Goal: Information Seeking & Learning: Check status

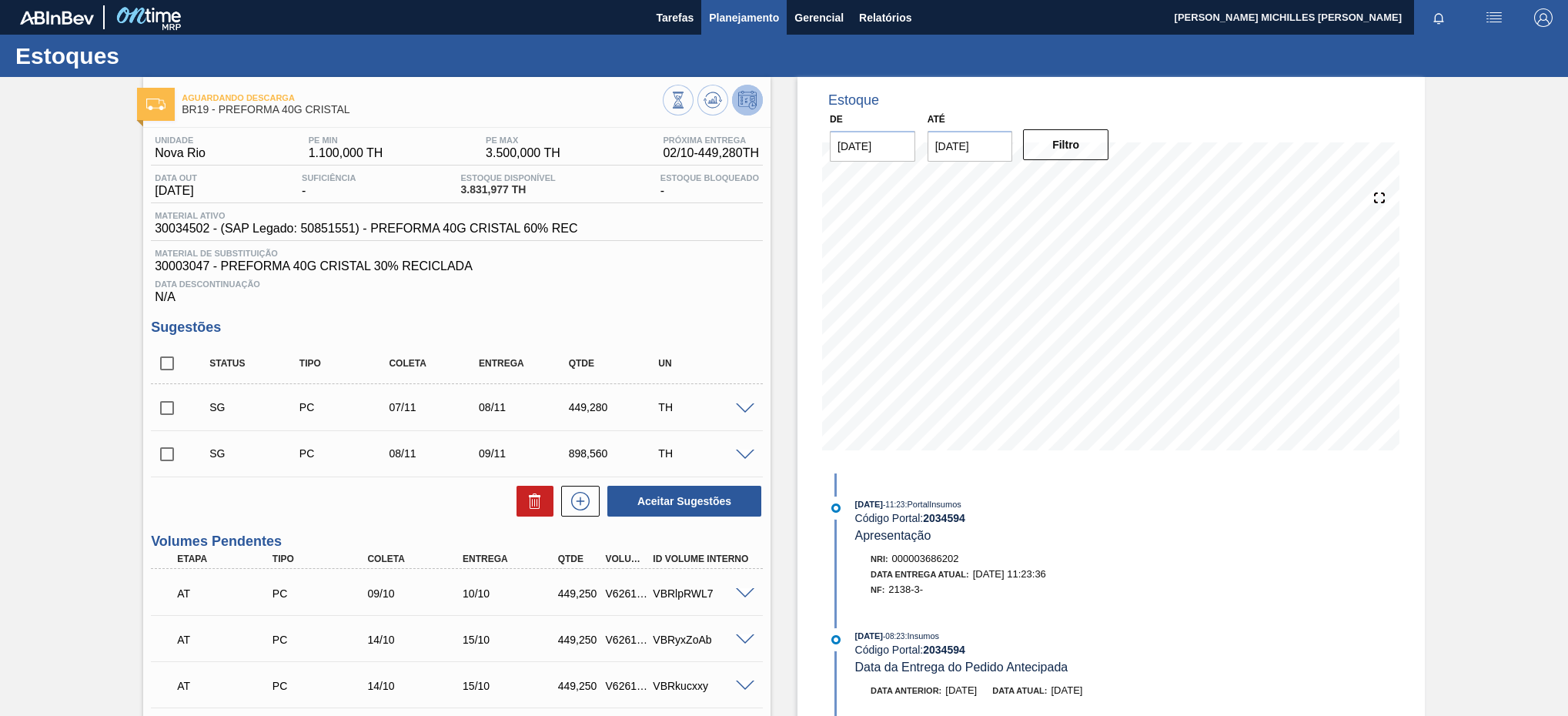
click at [758, 16] on span "Planejamento" at bounding box center [744, 17] width 70 height 18
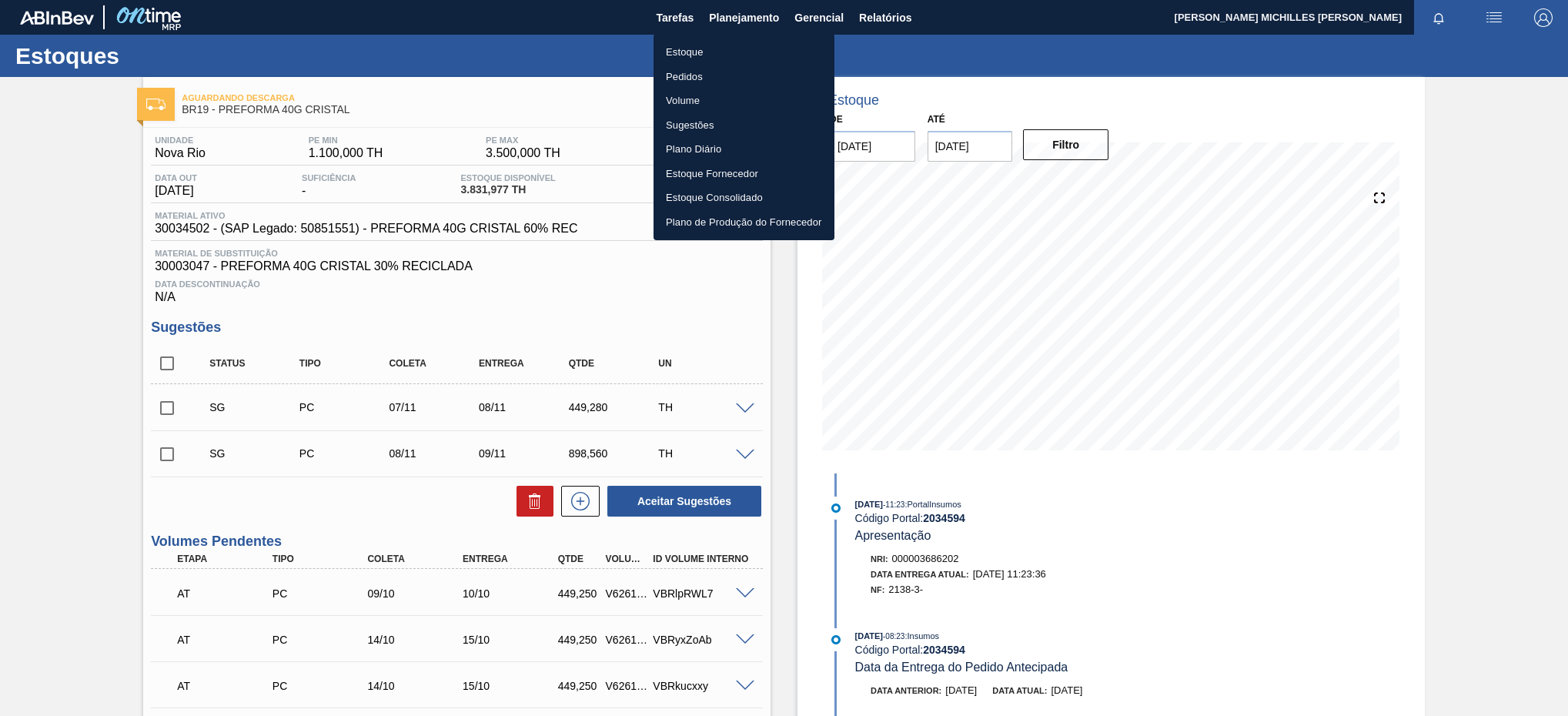
click at [682, 49] on li "Estoque" at bounding box center [744, 51] width 181 height 24
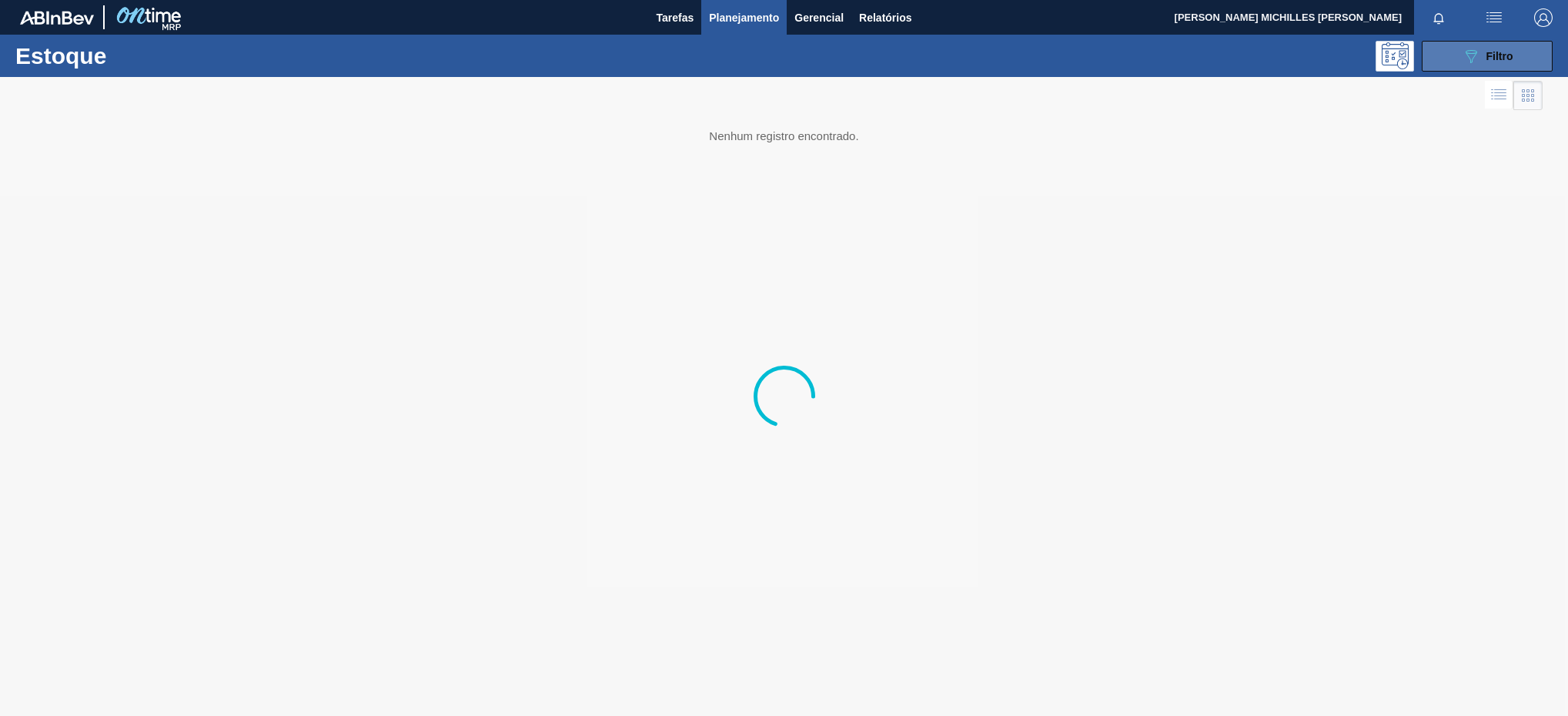
click at [1473, 55] on icon "089F7B8B-B2A5-4AFE-B5C0-19BA573D28AC" at bounding box center [1470, 55] width 18 height 18
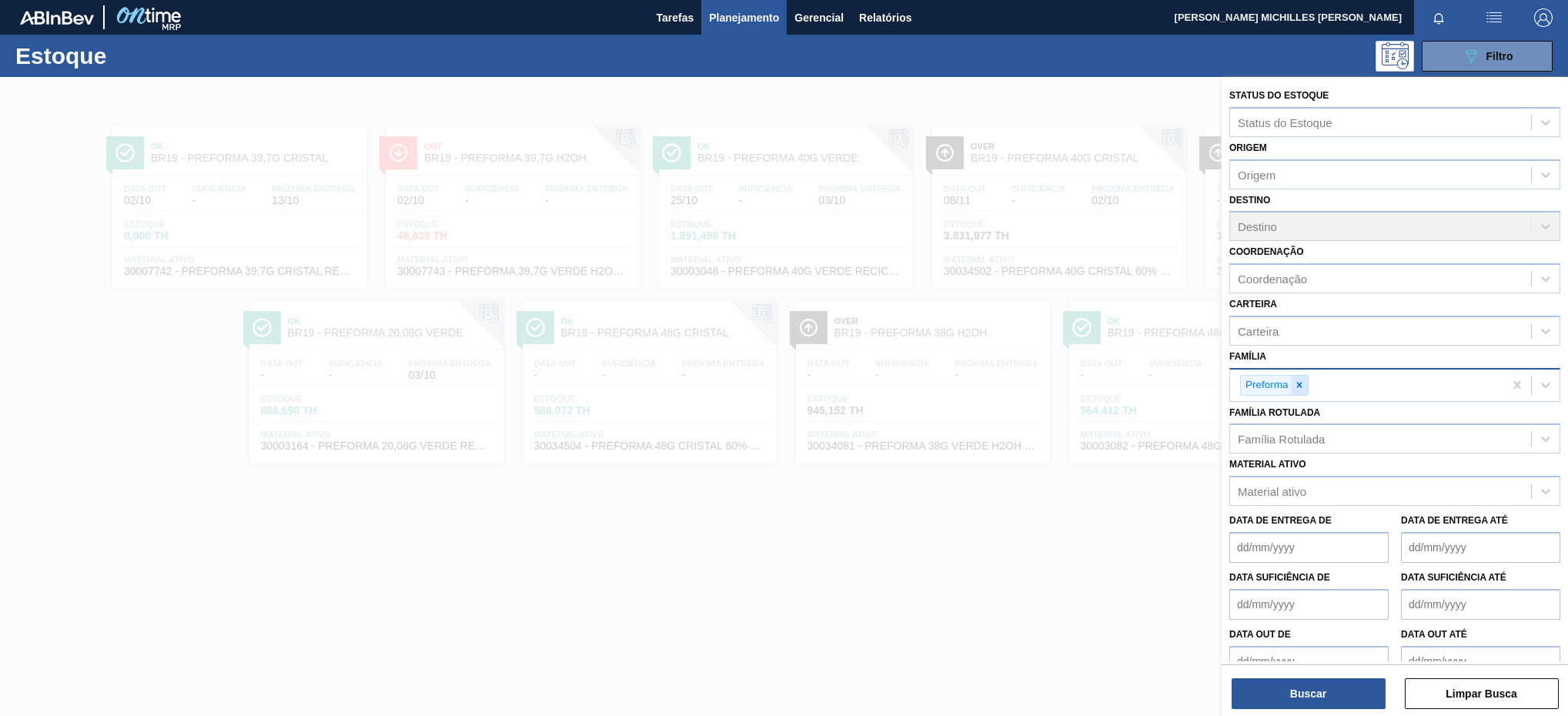
click at [1296, 382] on icon at bounding box center [1298, 384] width 11 height 11
click at [1377, 486] on div "Material ativo" at bounding box center [1381, 487] width 301 height 22
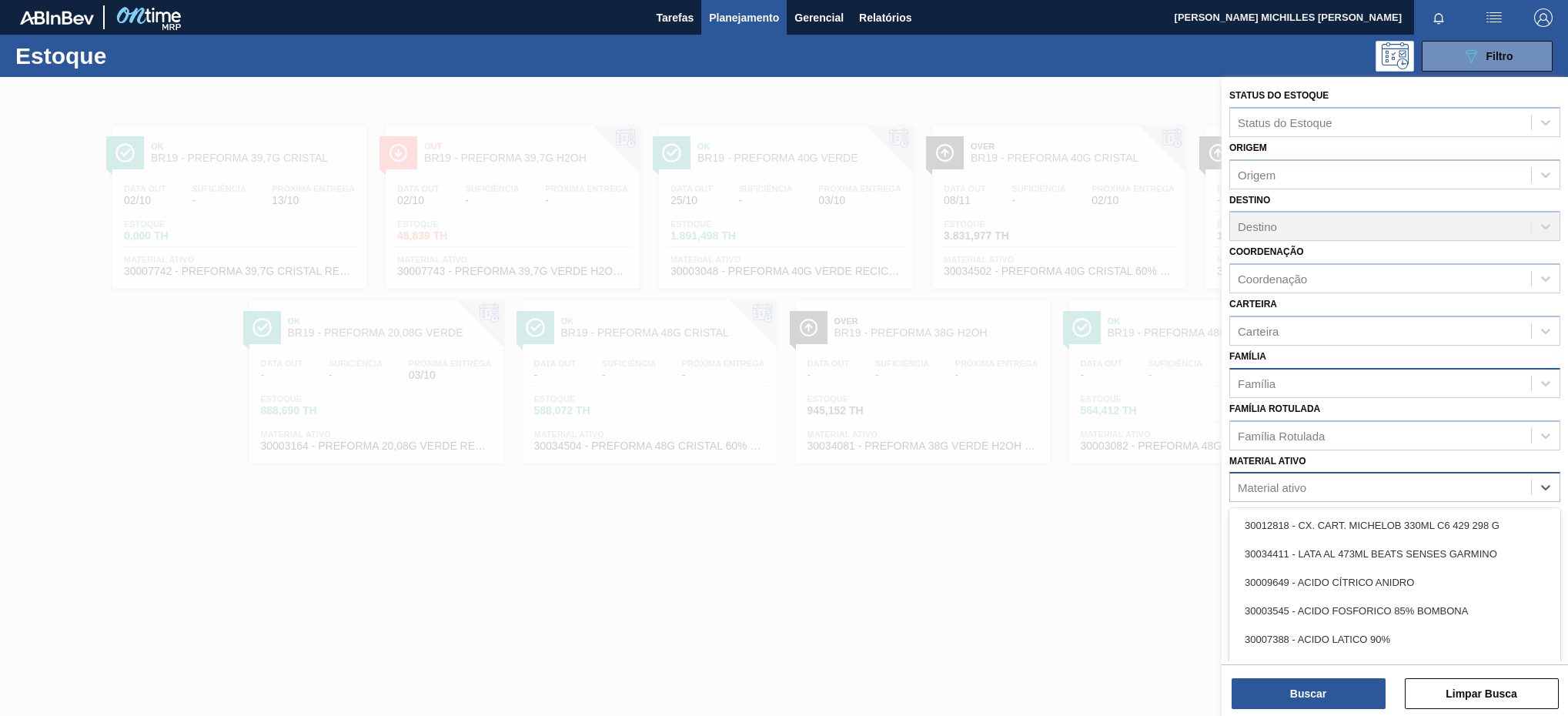
paste ativo "30003164 30002305"
type ativo "30003164 30002305"
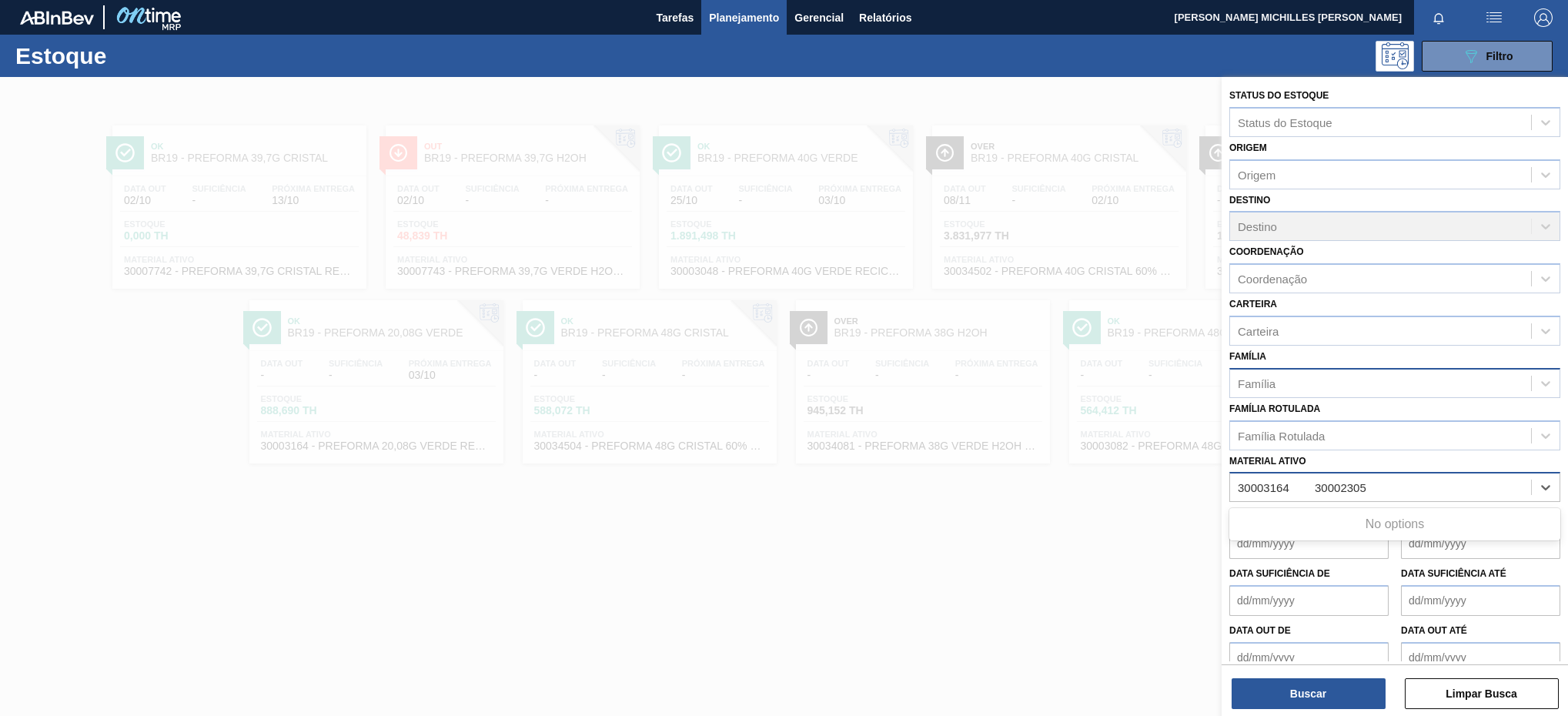
click at [1308, 484] on ativo "30003164 30002305" at bounding box center [1302, 487] width 130 height 13
drag, startPoint x: 1372, startPoint y: 488, endPoint x: 1275, endPoint y: 484, distance: 97.1
click at [1275, 484] on div "Material ativo" at bounding box center [1381, 487] width 301 height 22
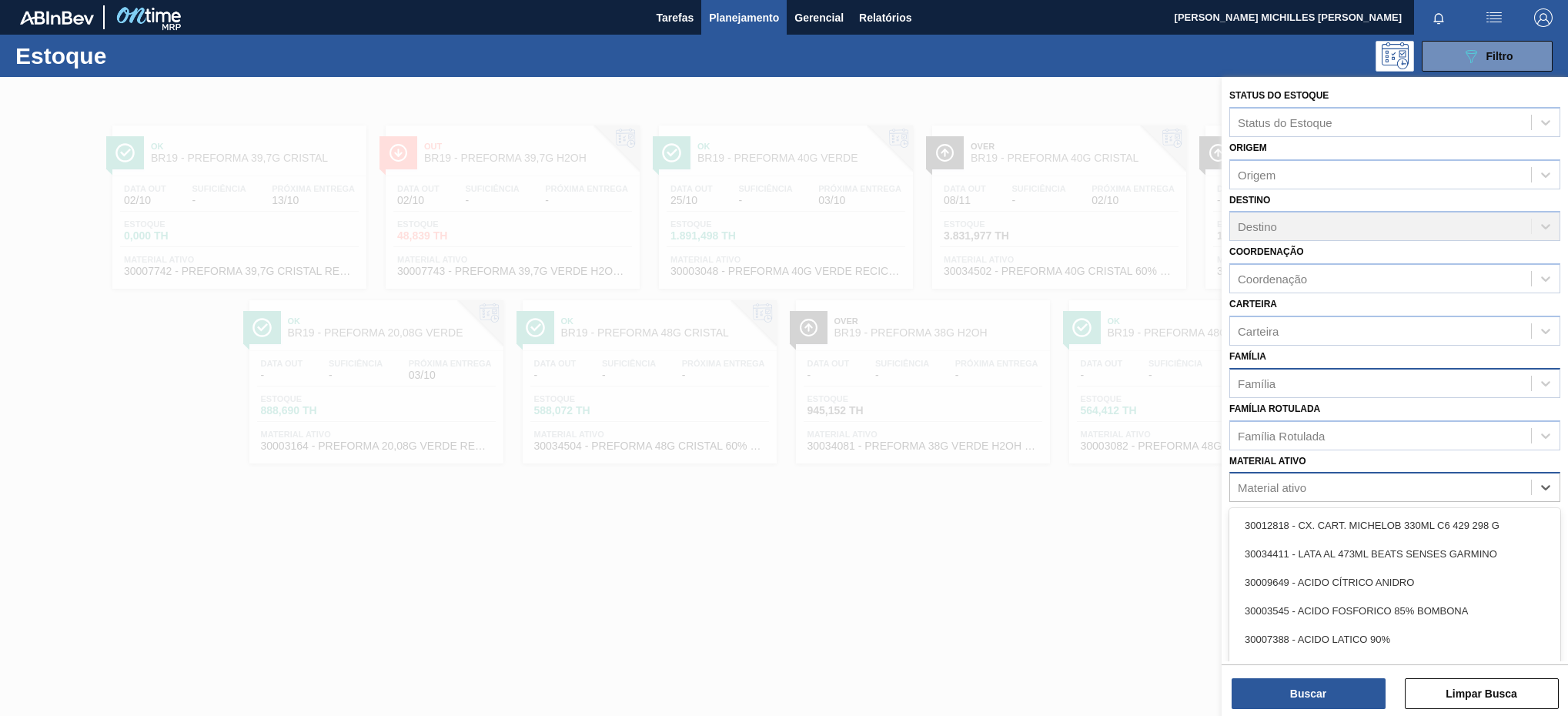
click at [1275, 484] on div "Material ativo" at bounding box center [1271, 487] width 69 height 13
paste ativo "30003164 30002305"
type ativo "30003164 30002305"
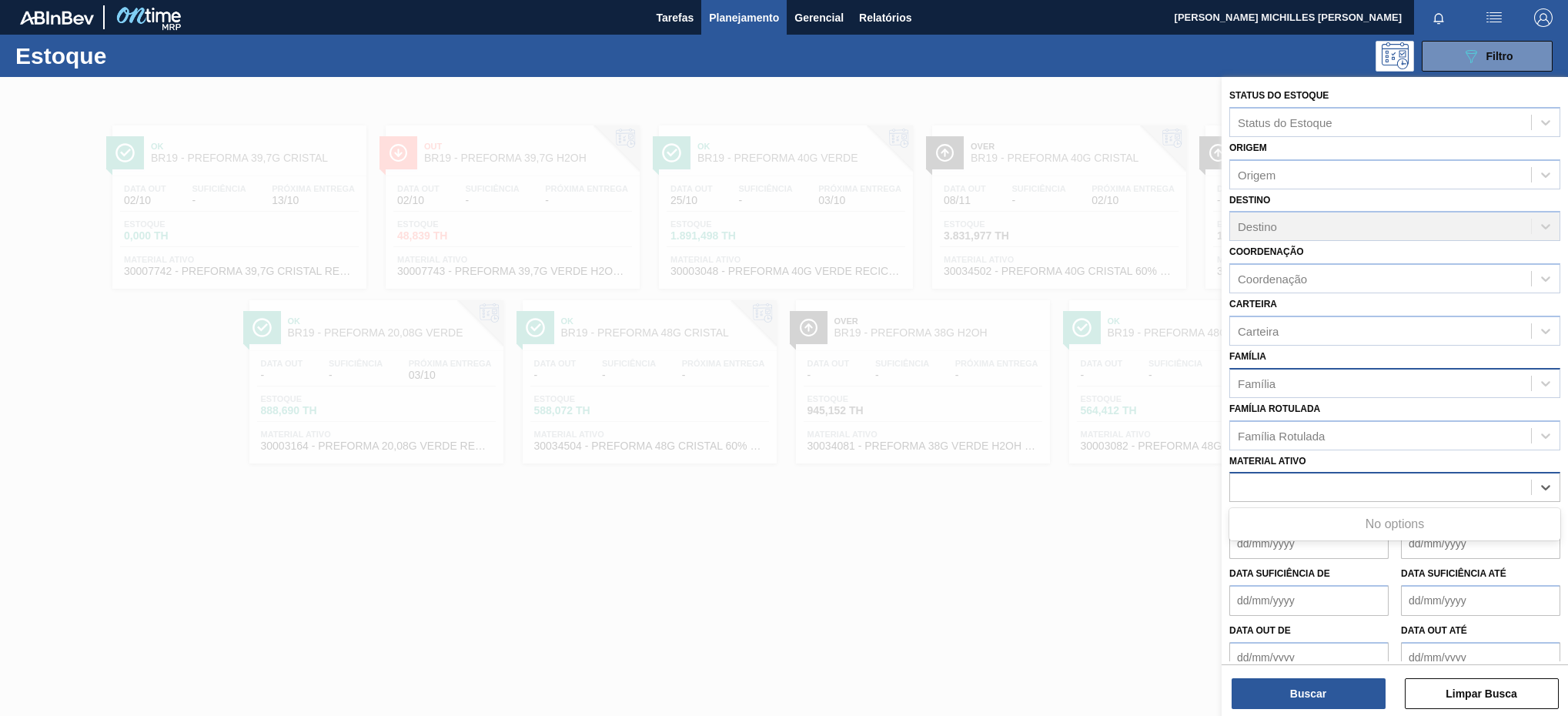
click at [1327, 480] on div "30003164 30002305" at bounding box center [1381, 487] width 301 height 22
click at [1302, 492] on div "Material ativo" at bounding box center [1271, 487] width 69 height 13
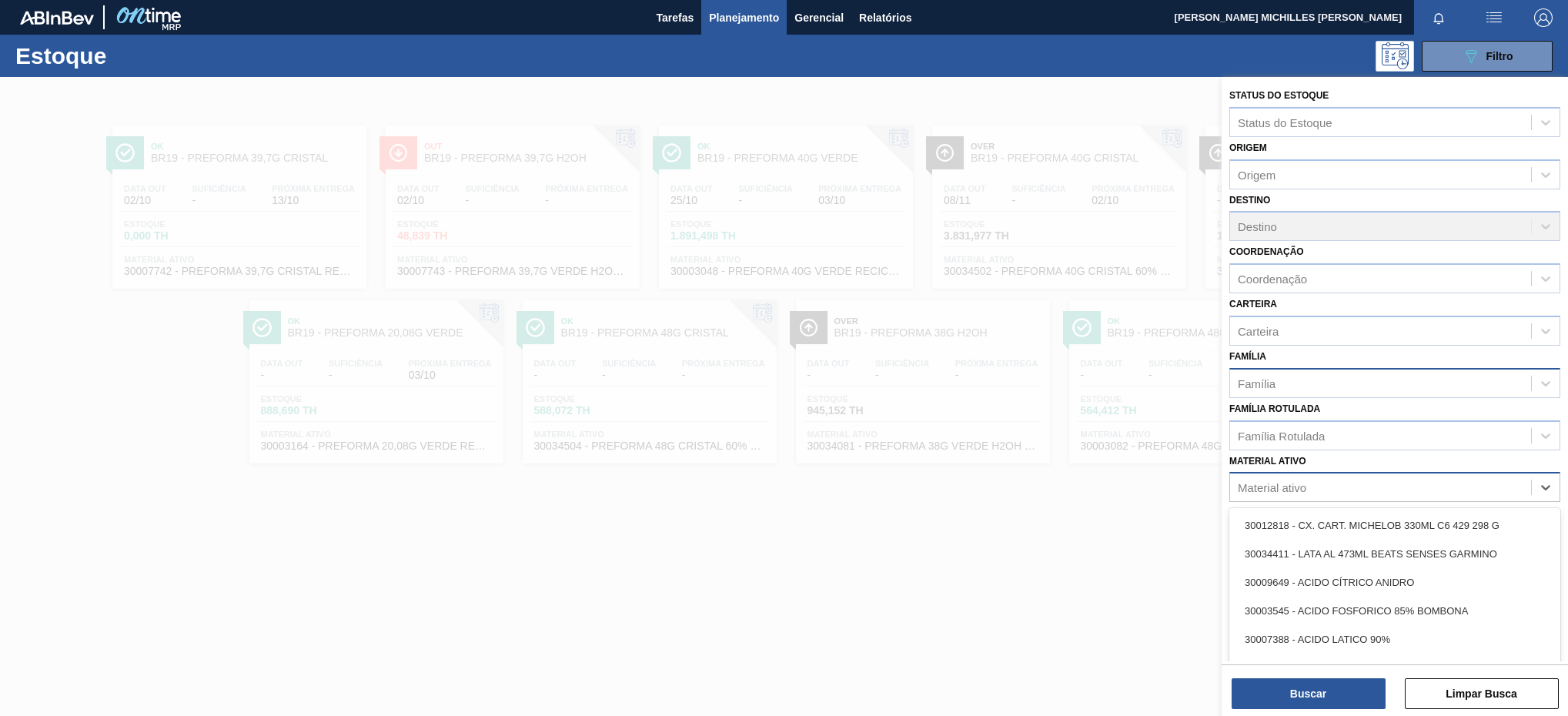
paste ativo "30003164 30002305"
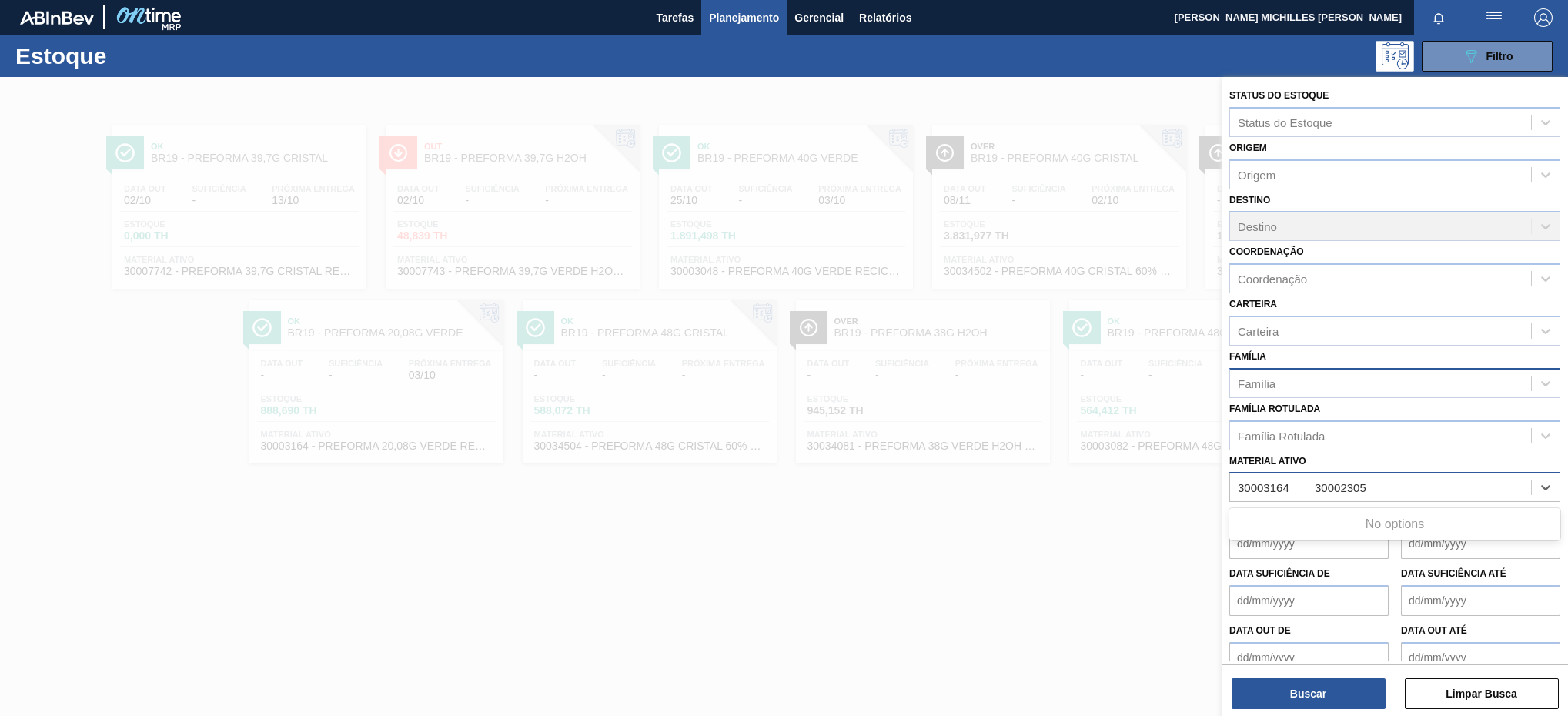
drag, startPoint x: 1317, startPoint y: 485, endPoint x: 1393, endPoint y: 480, distance: 76.2
click at [1393, 480] on div "30003164 30002305 30003164 30002305" at bounding box center [1381, 487] width 301 height 22
type ativo "30003164"
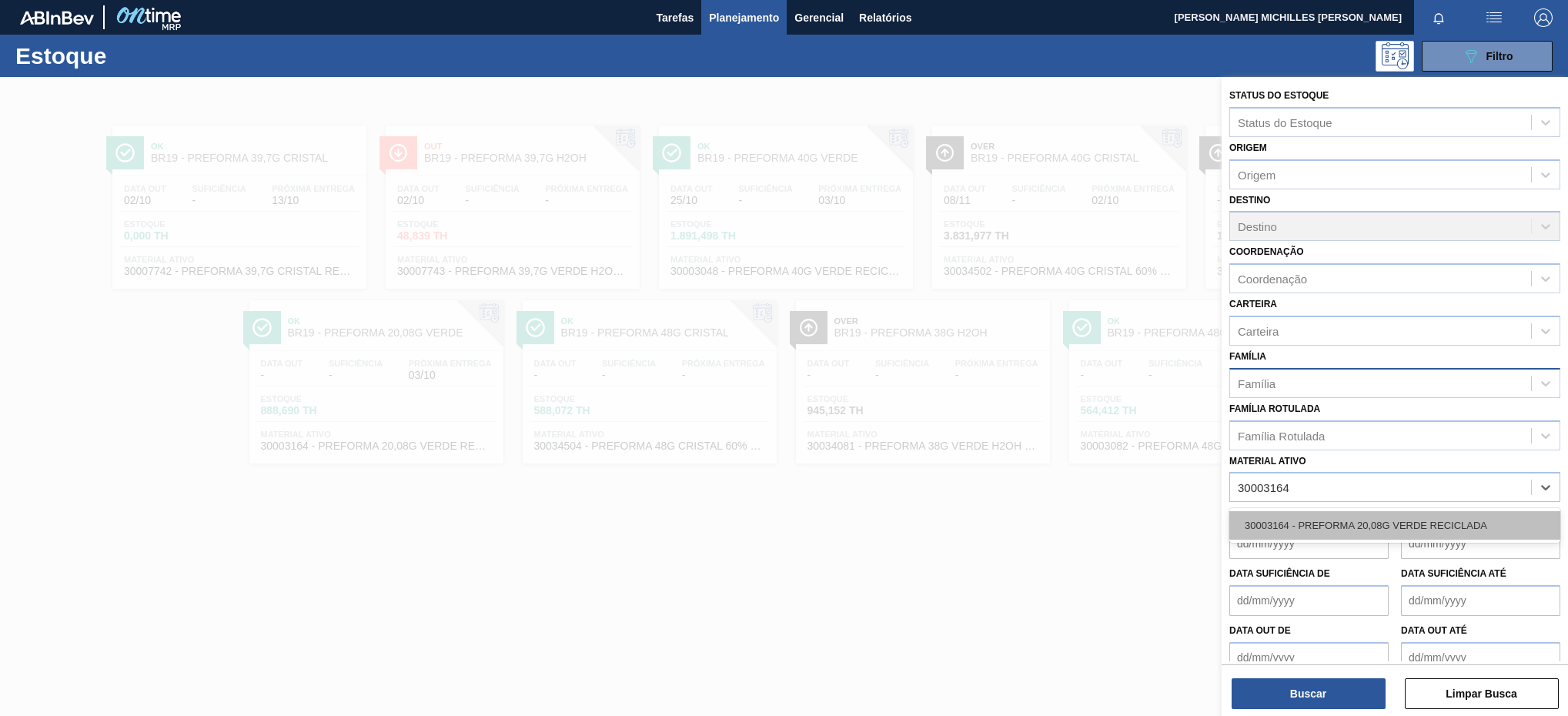
click at [1477, 532] on div "30003164 - PREFORMA 20,08G VERDE RECICLADA" at bounding box center [1394, 525] width 331 height 28
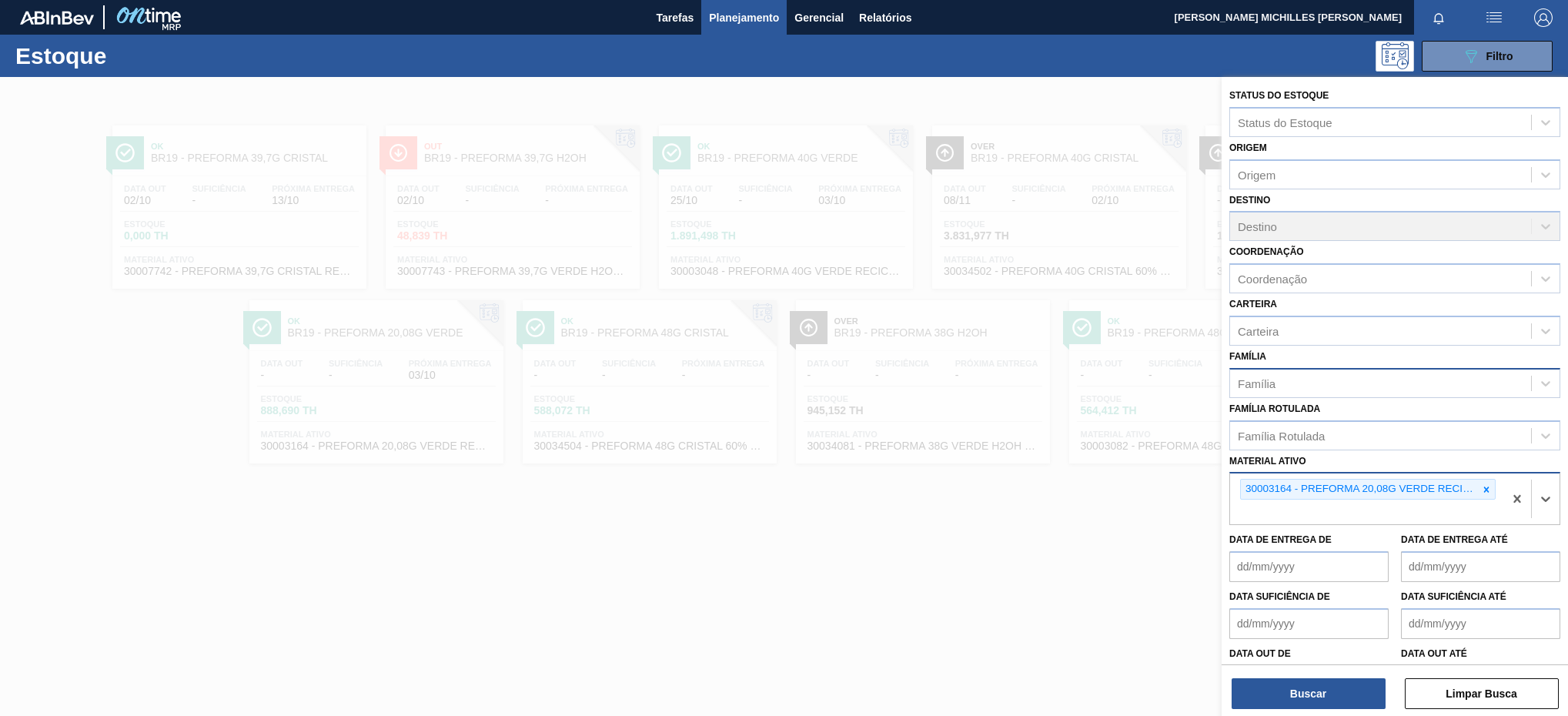
click at [1454, 517] on div "30003164 - PREFORMA 20,08G VERDE RECICLADA" at bounding box center [1367, 499] width 273 height 50
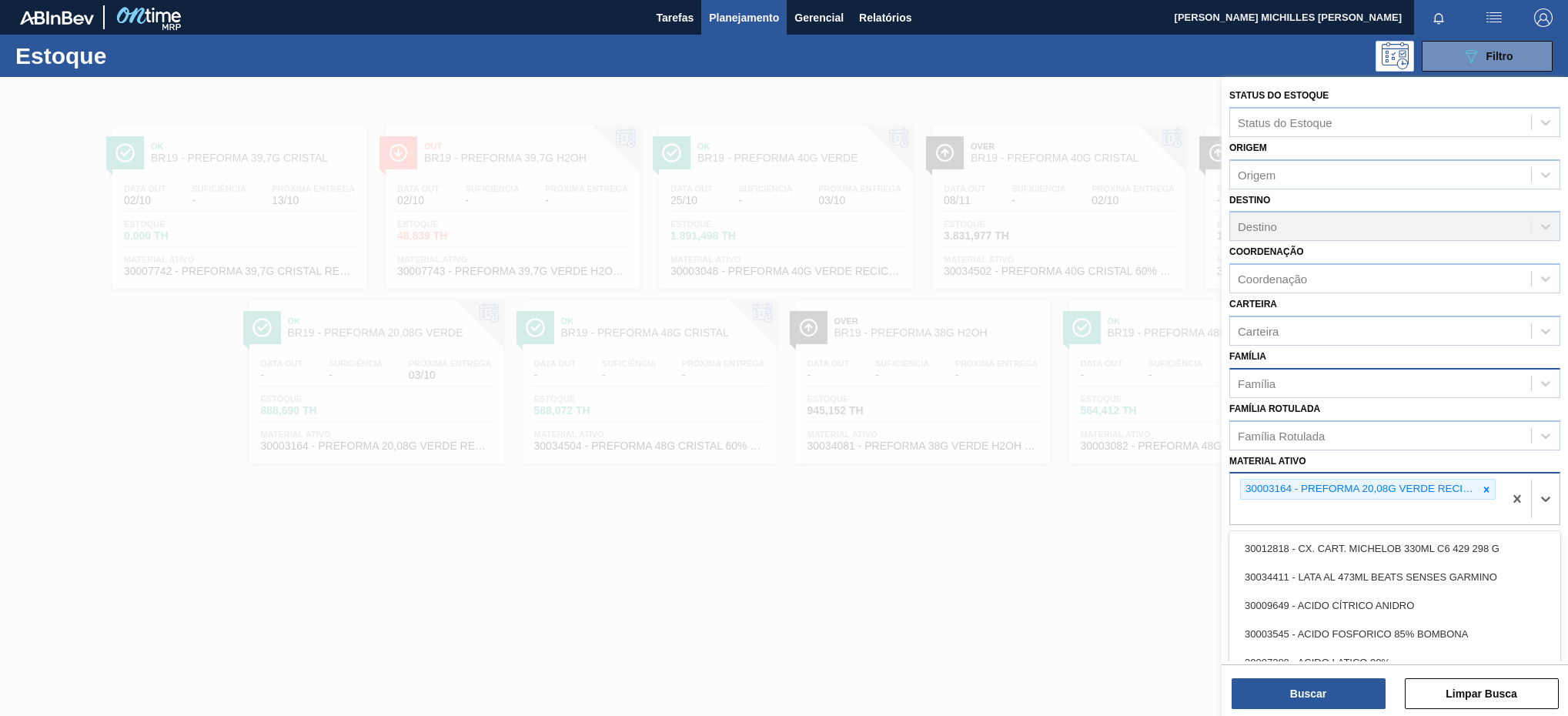
paste ativo "30002305"
type ativo "30002305"
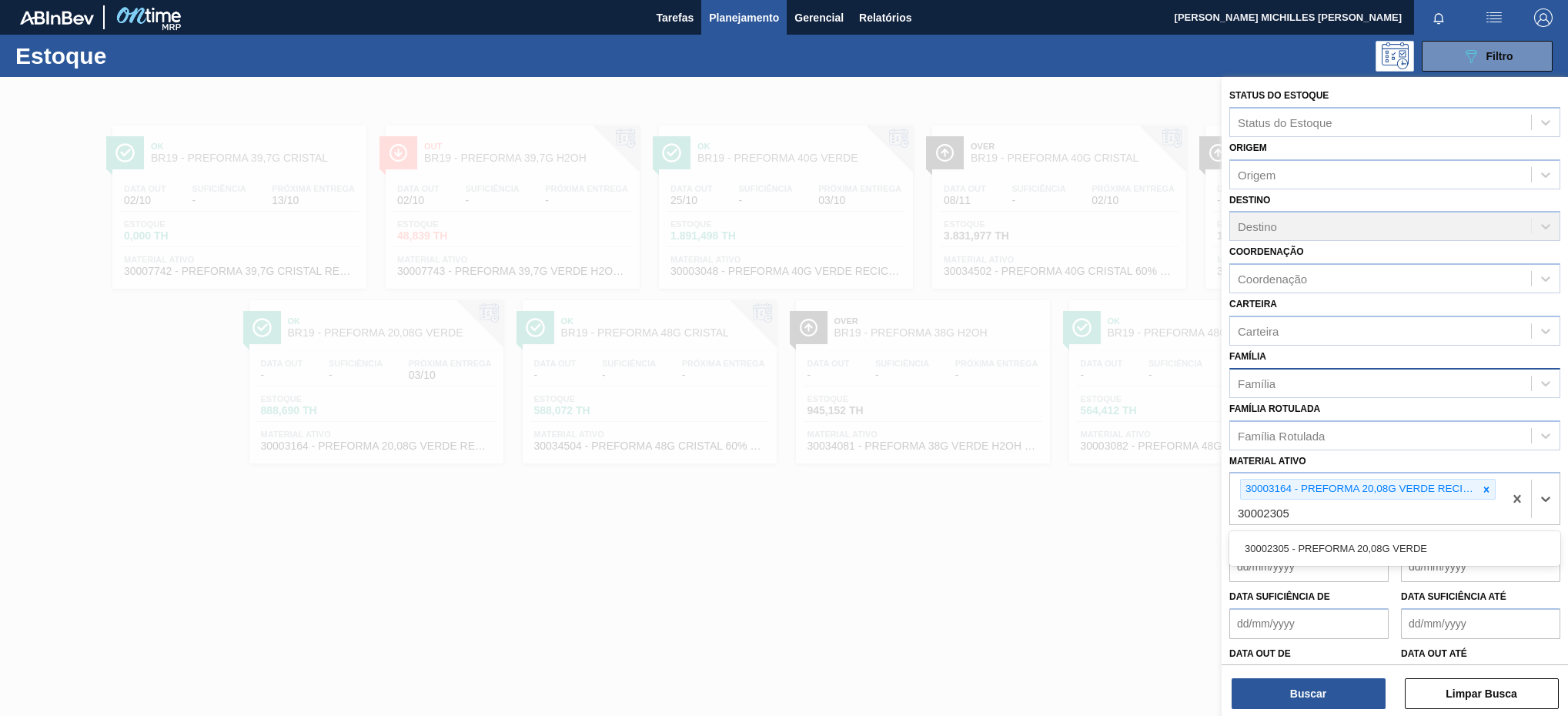
click at [1439, 533] on div "30002305 - PREFORMA 20,08G VERDE" at bounding box center [1394, 549] width 331 height 35
click at [1453, 558] on div "30002305 - PREFORMA 20,08G VERDE" at bounding box center [1394, 548] width 331 height 28
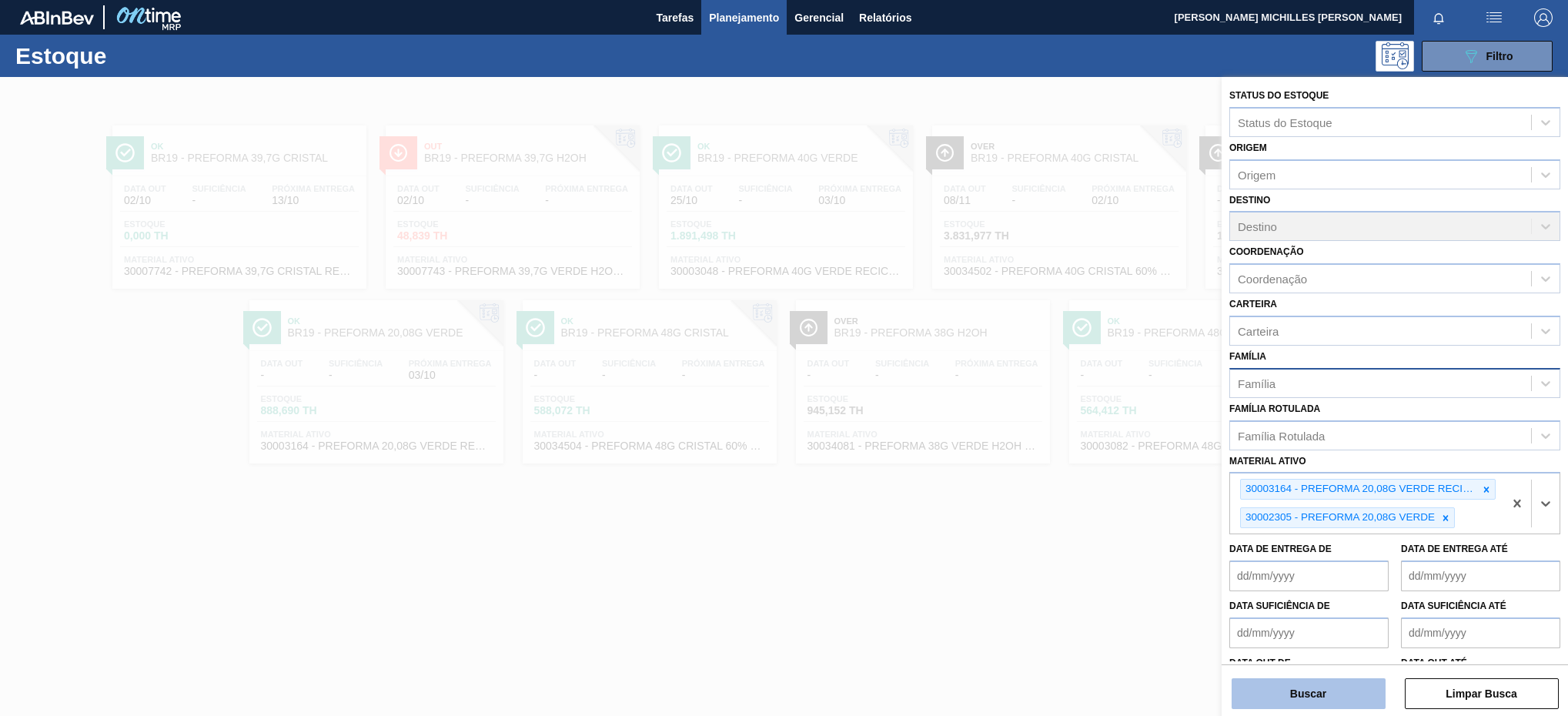
click at [1372, 689] on button "Buscar" at bounding box center [1308, 694] width 154 height 31
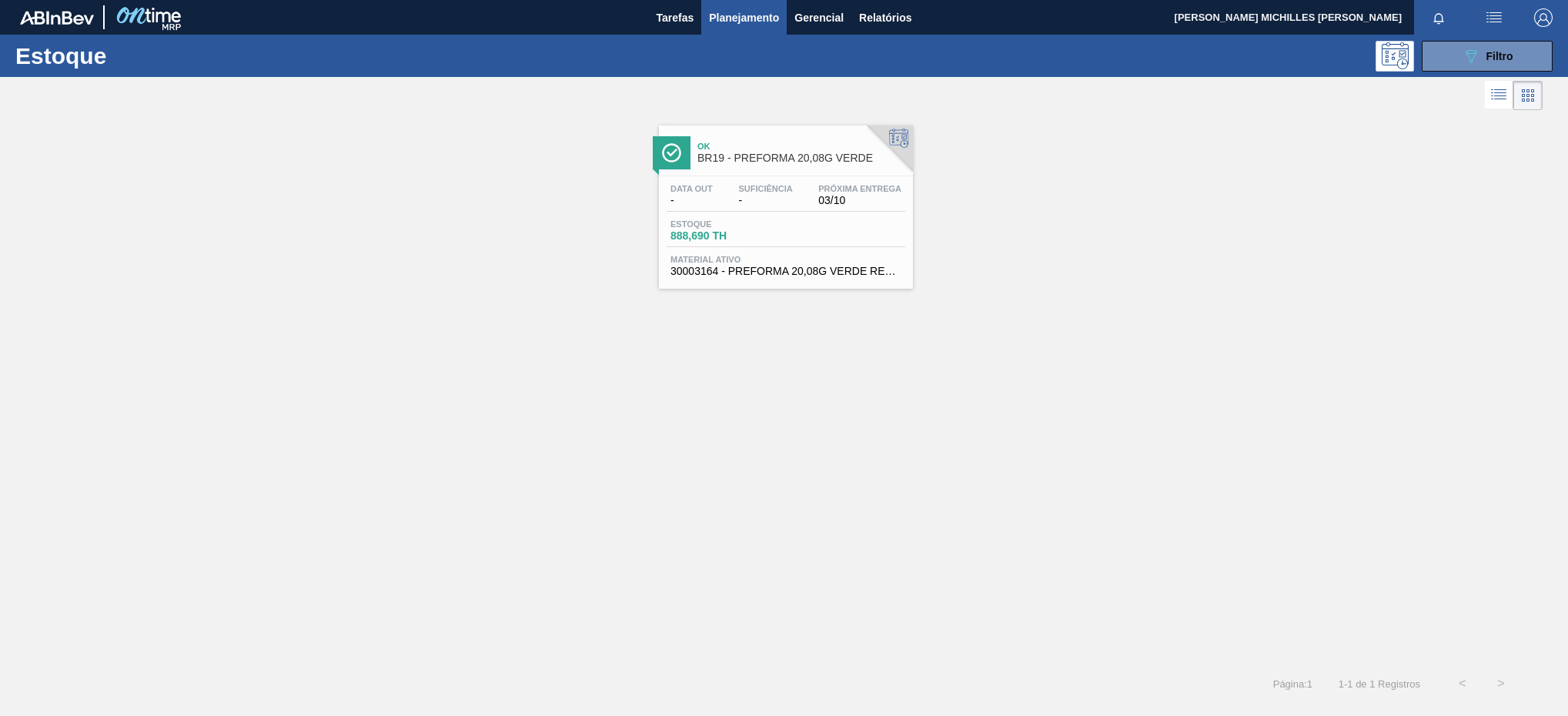
click at [814, 199] on div "Data out - Suficiência - Próxima Entrega 03/10" at bounding box center [785, 198] width 239 height 28
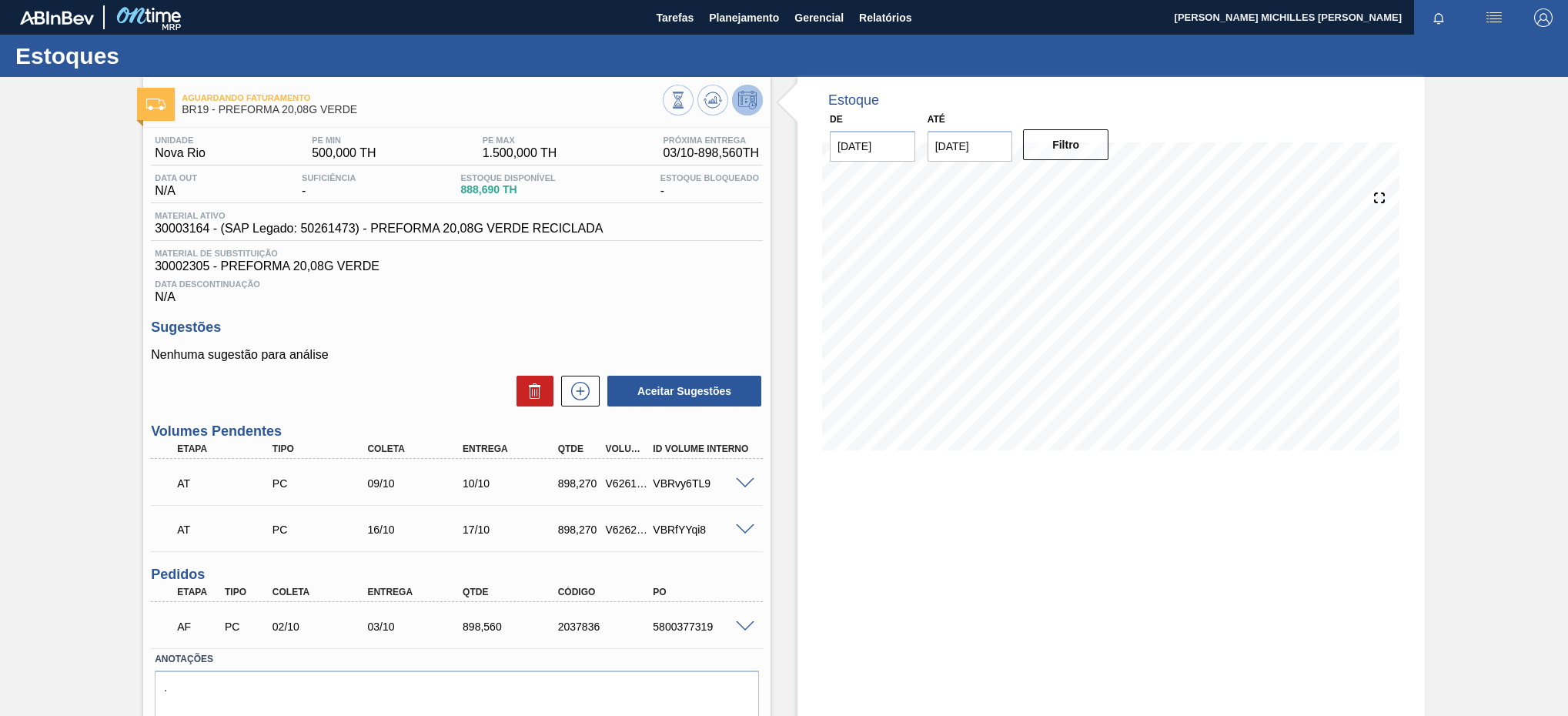
click at [730, 634] on div "5800377319" at bounding box center [702, 627] width 107 height 13
click at [742, 627] on span at bounding box center [745, 628] width 18 height 12
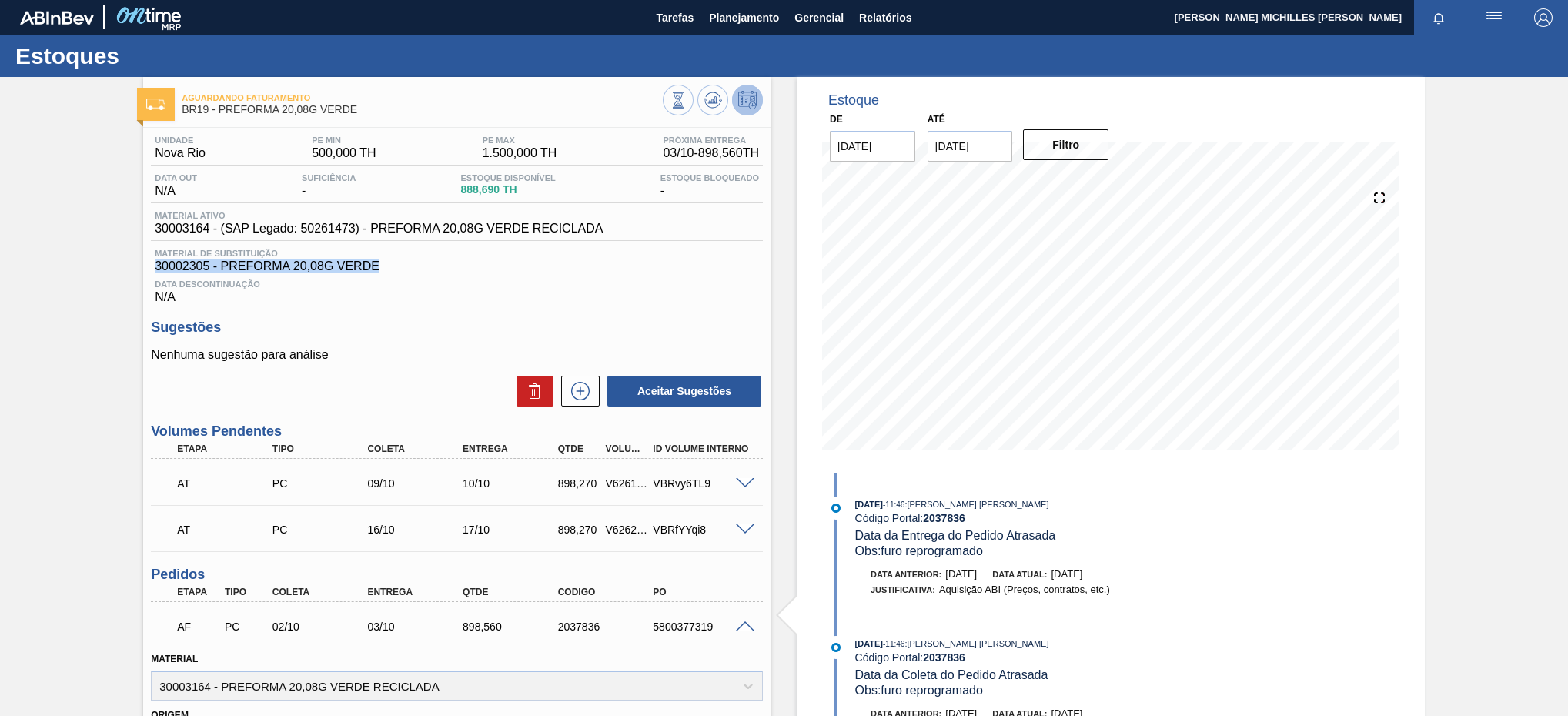
drag, startPoint x: 428, startPoint y: 276, endPoint x: 145, endPoint y: 267, distance: 283.1
click at [145, 267] on div "Unidade Nova Rio PE MIN 500,000 TH PE MAX 1.500,000 TH Próxima Entrega 03/10 - …" at bounding box center [457, 635] width 627 height 1013
copy span "30002305 - PREFORMA 20,08G VERDE"
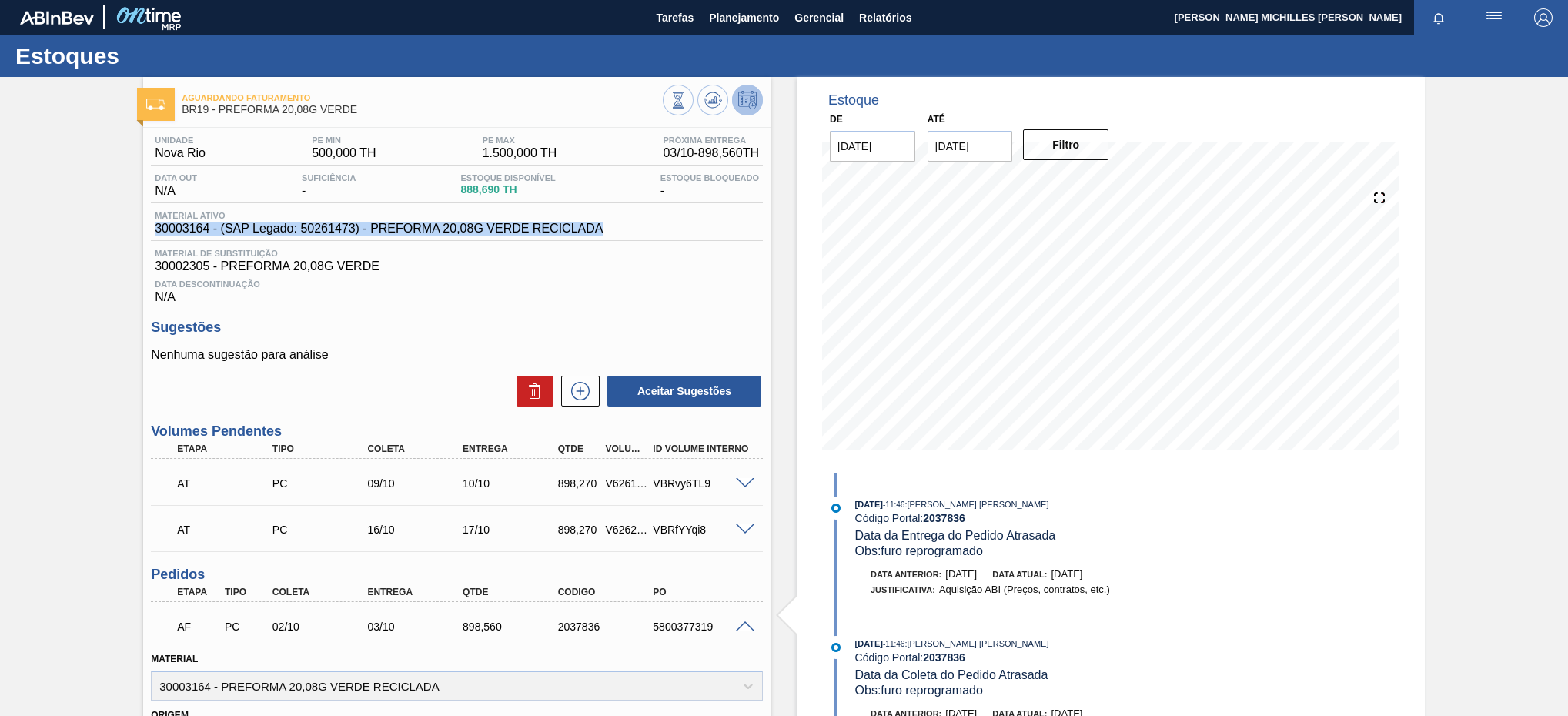
drag, startPoint x: 636, startPoint y: 234, endPoint x: 122, endPoint y: 229, distance: 514.0
click at [122, 229] on div "Aguardando Faturamento BR19 - PREFORMA 20,08G VERDE Unidade Nova Rio PE MIN 500…" at bounding box center [784, 615] width 1568 height 1078
copy span "30003164 - (SAP Legado: 50261473) - PREFORMA 20,08G VERDE RECICLADA"
click at [732, 10] on button "Planejamento" at bounding box center [744, 17] width 85 height 35
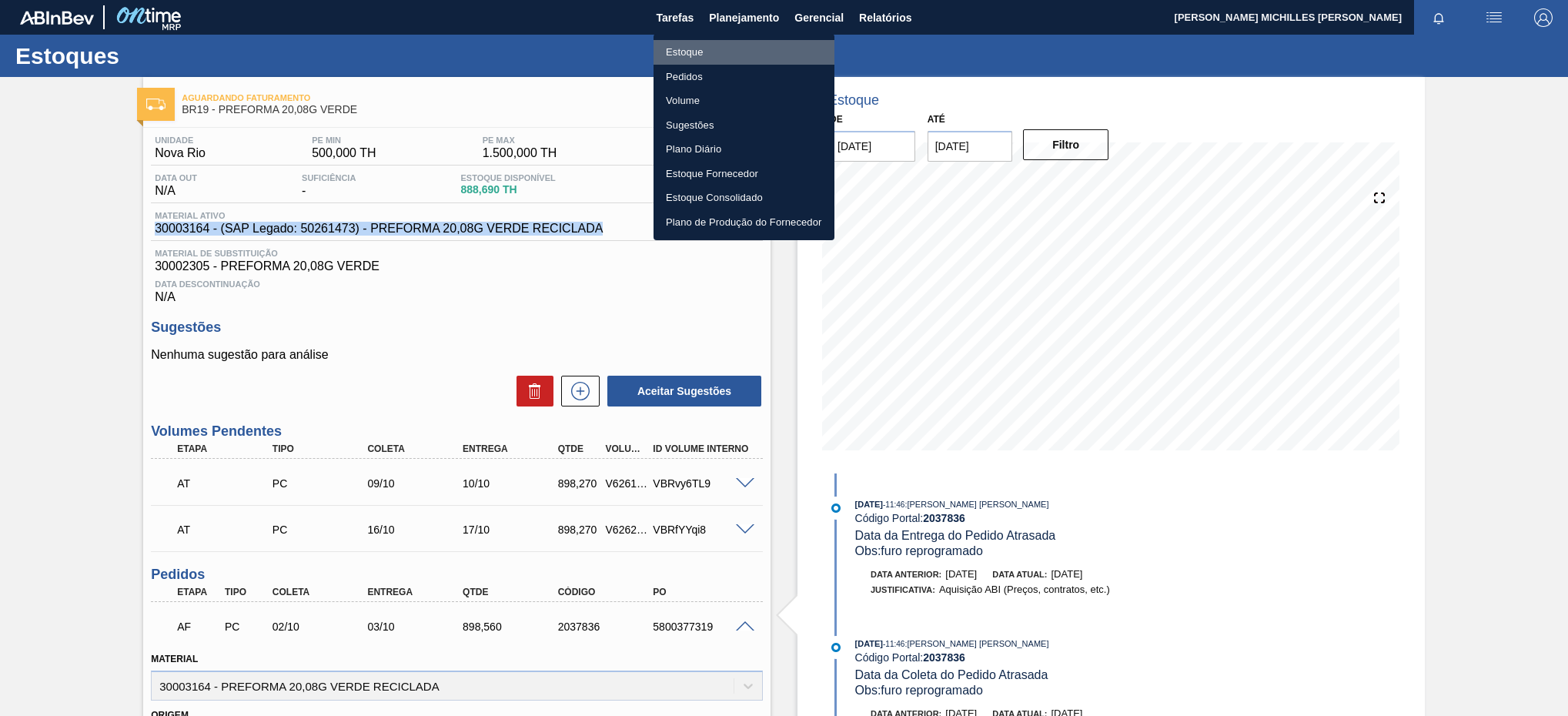
click at [756, 47] on li "Estoque" at bounding box center [744, 51] width 181 height 24
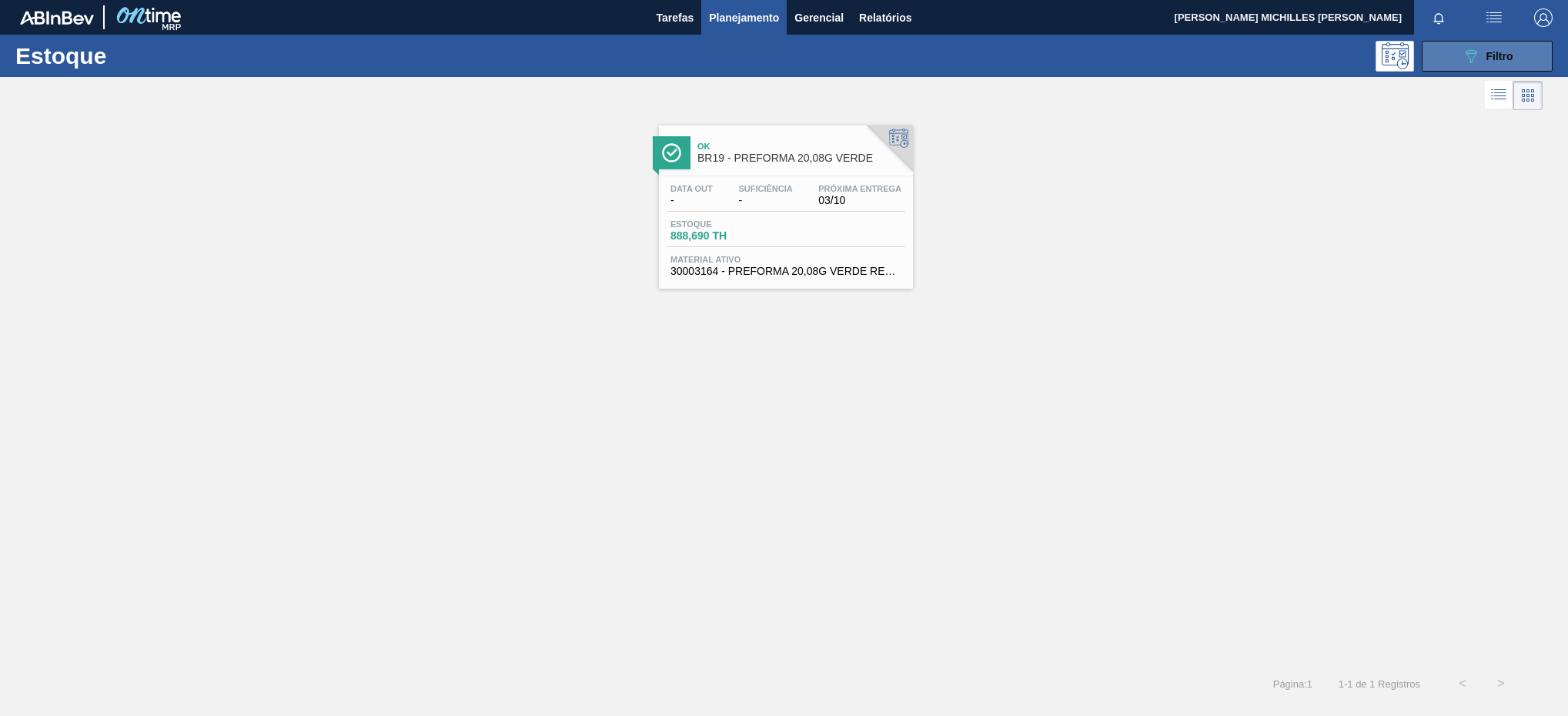
click at [1536, 53] on button "089F7B8B-B2A5-4AFE-B5C0-19BA573D28AC Filtro" at bounding box center [1487, 56] width 131 height 31
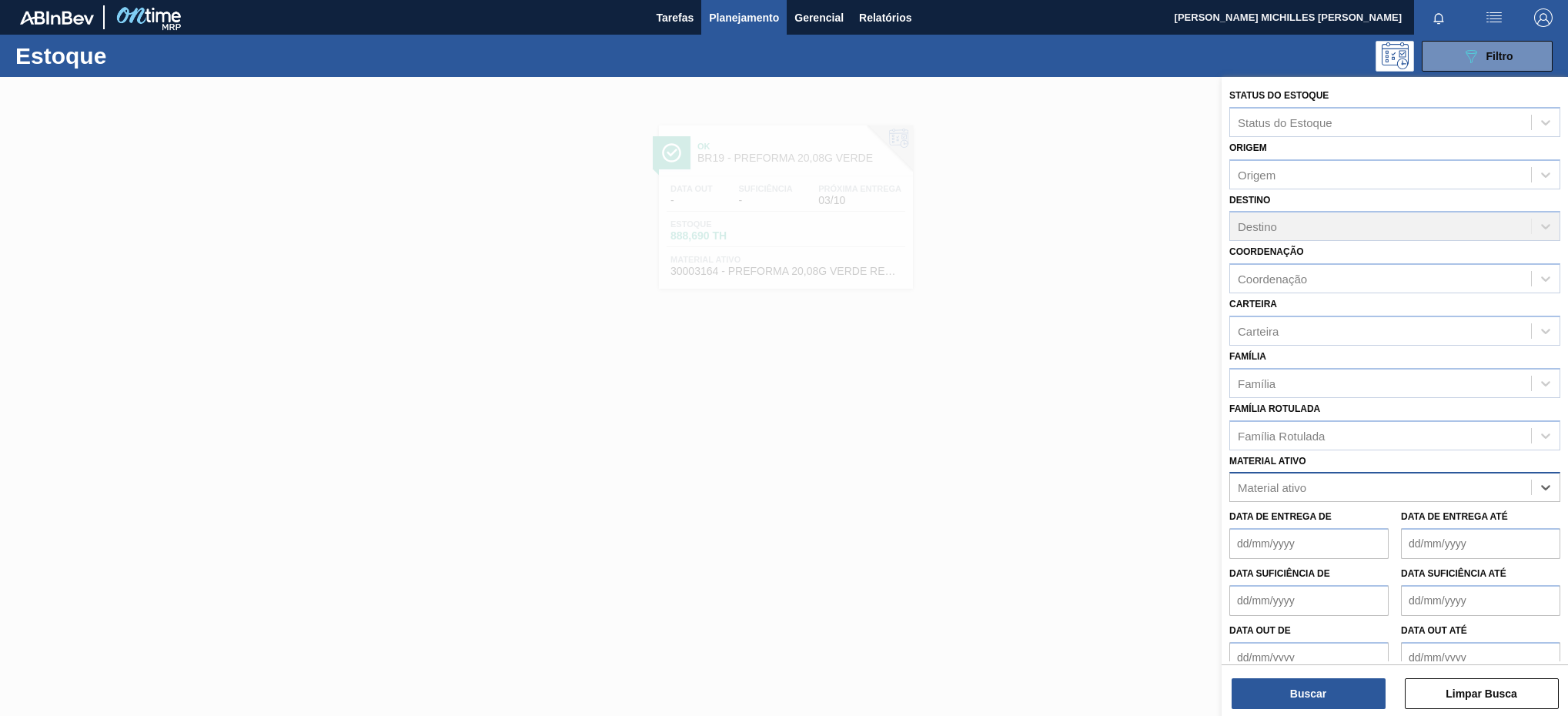
paste ativo "30004536"
type ativo "30004536"
drag, startPoint x: 1442, startPoint y: 528, endPoint x: 1434, endPoint y: 555, distance: 28.2
click at [1441, 528] on div "30004536 - TAMPA PLAST INJECAP GCA S/LINER" at bounding box center [1394, 525] width 331 height 28
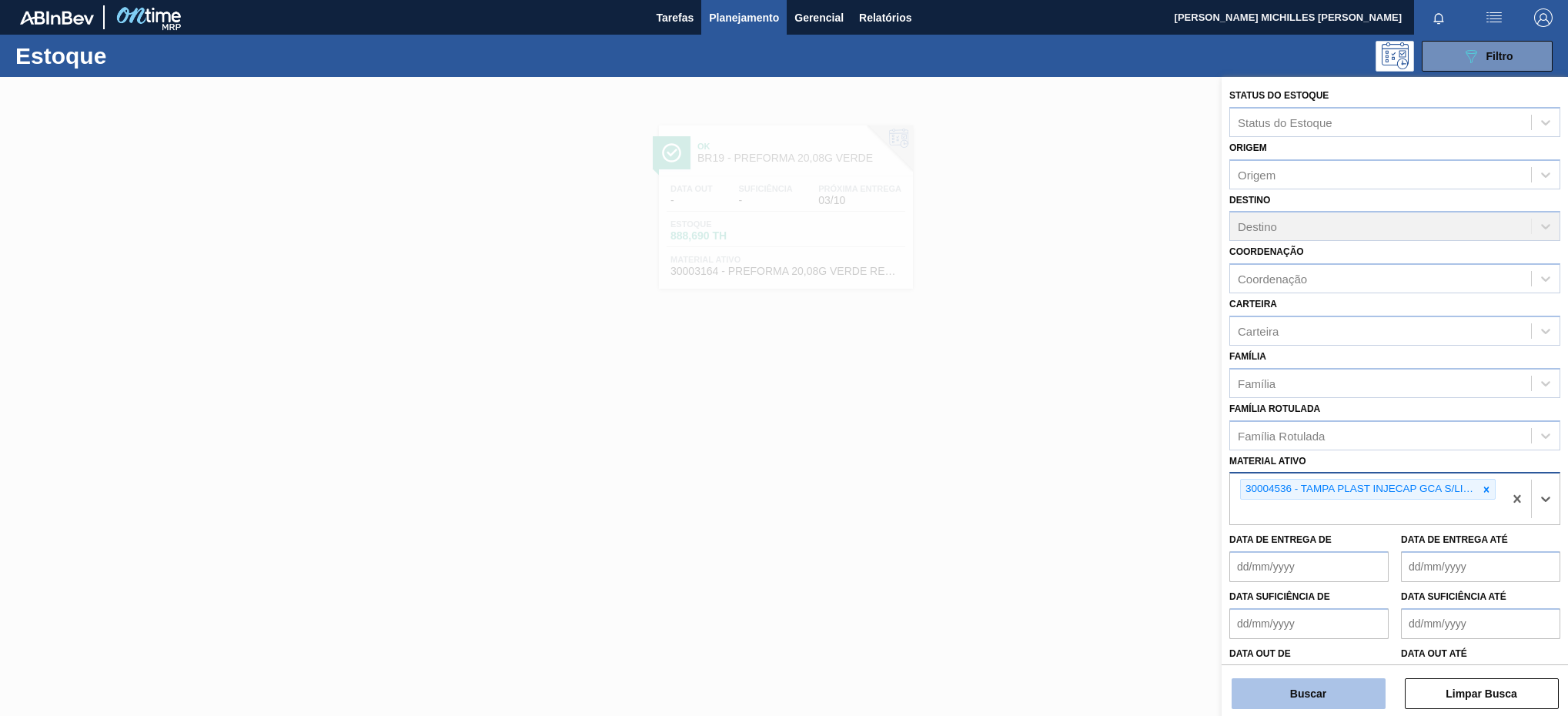
click at [1354, 702] on button "Buscar" at bounding box center [1308, 694] width 154 height 31
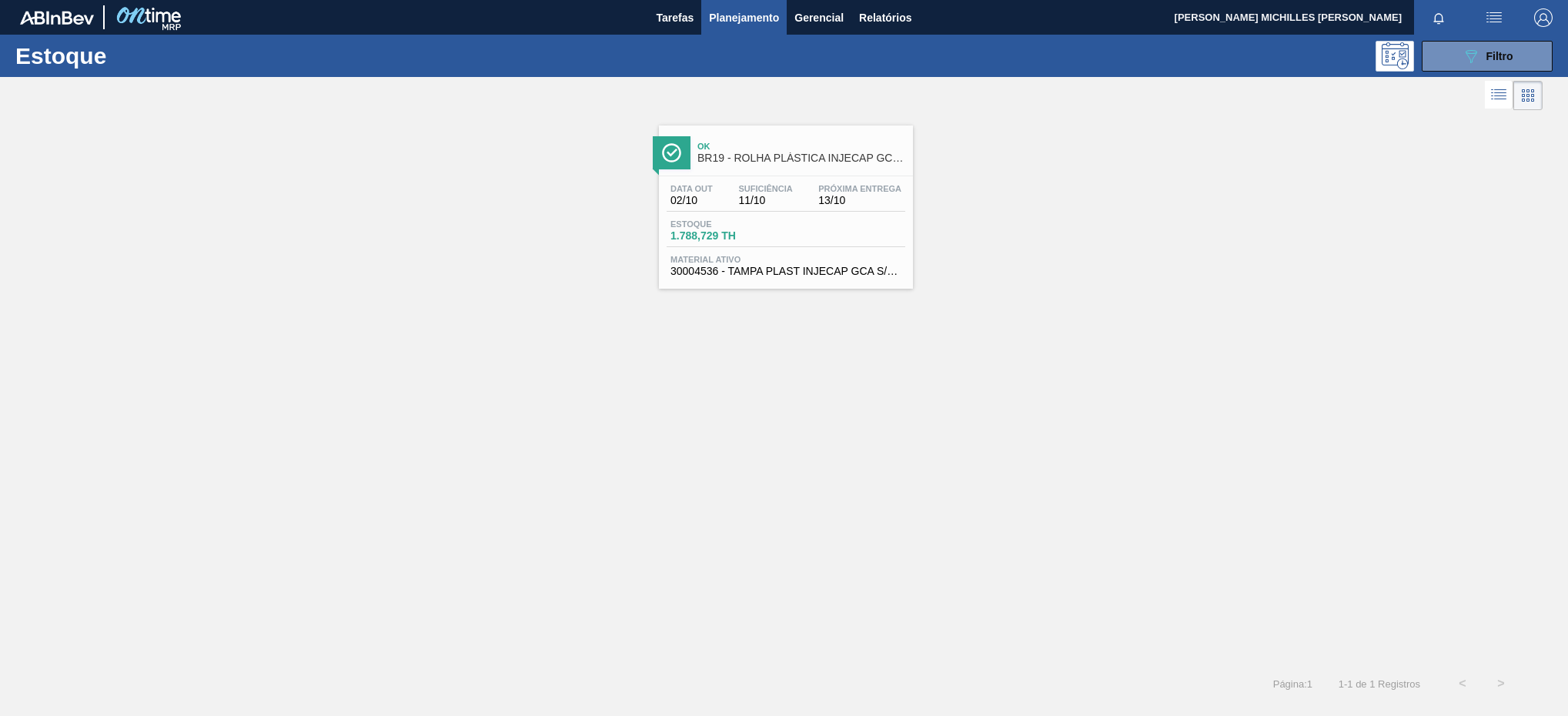
click at [848, 232] on div "Estoque 1.788,729 TH" at bounding box center [785, 233] width 239 height 28
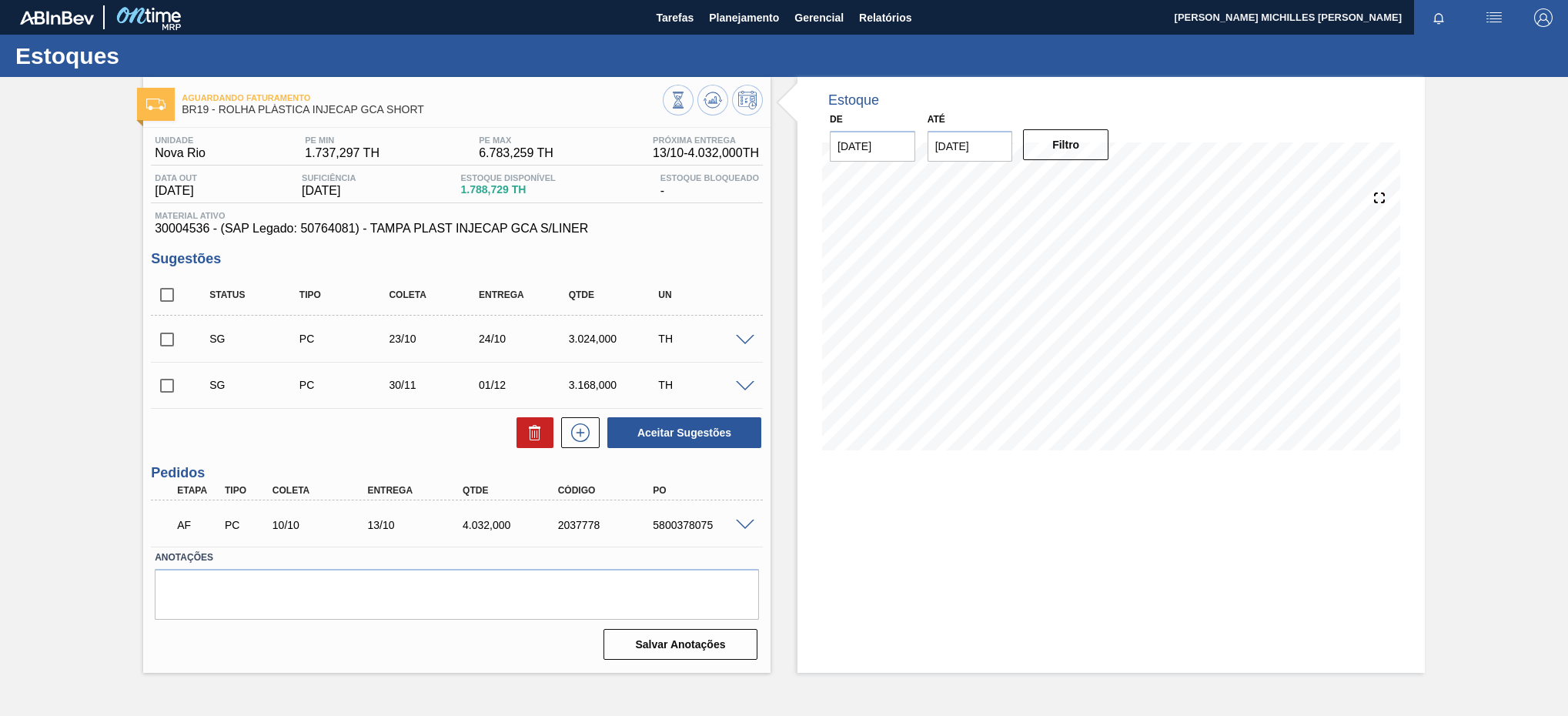
drag, startPoint x: 758, startPoint y: 513, endPoint x: 755, endPoint y: 522, distance: 9.5
click at [755, 522] on div "AF PC 10/10 13/10 4.032,000 2037778 5800378075" at bounding box center [457, 524] width 612 height 39
click at [755, 522] on div at bounding box center [748, 524] width 31 height 12
click at [749, 530] on span at bounding box center [745, 526] width 18 height 12
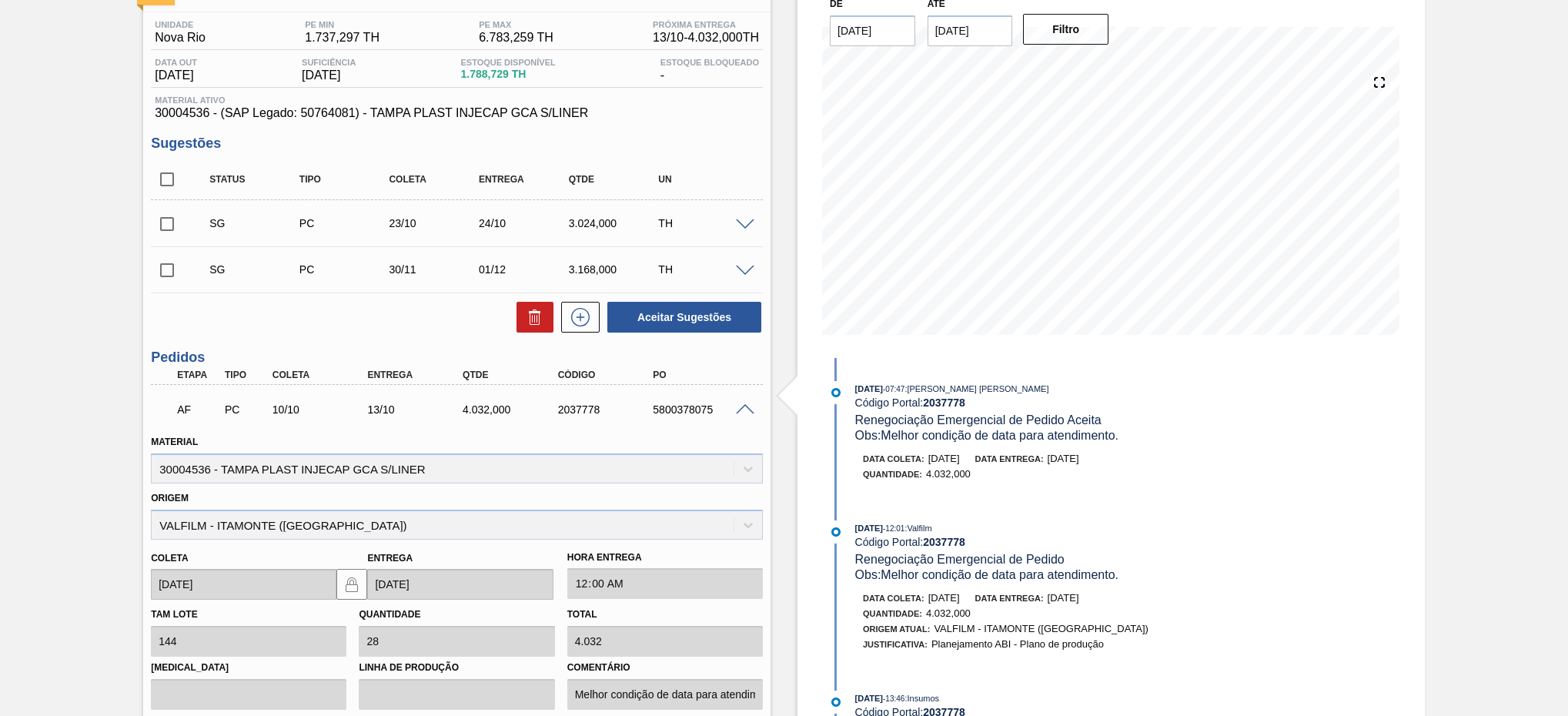
scroll to position [115, 0]
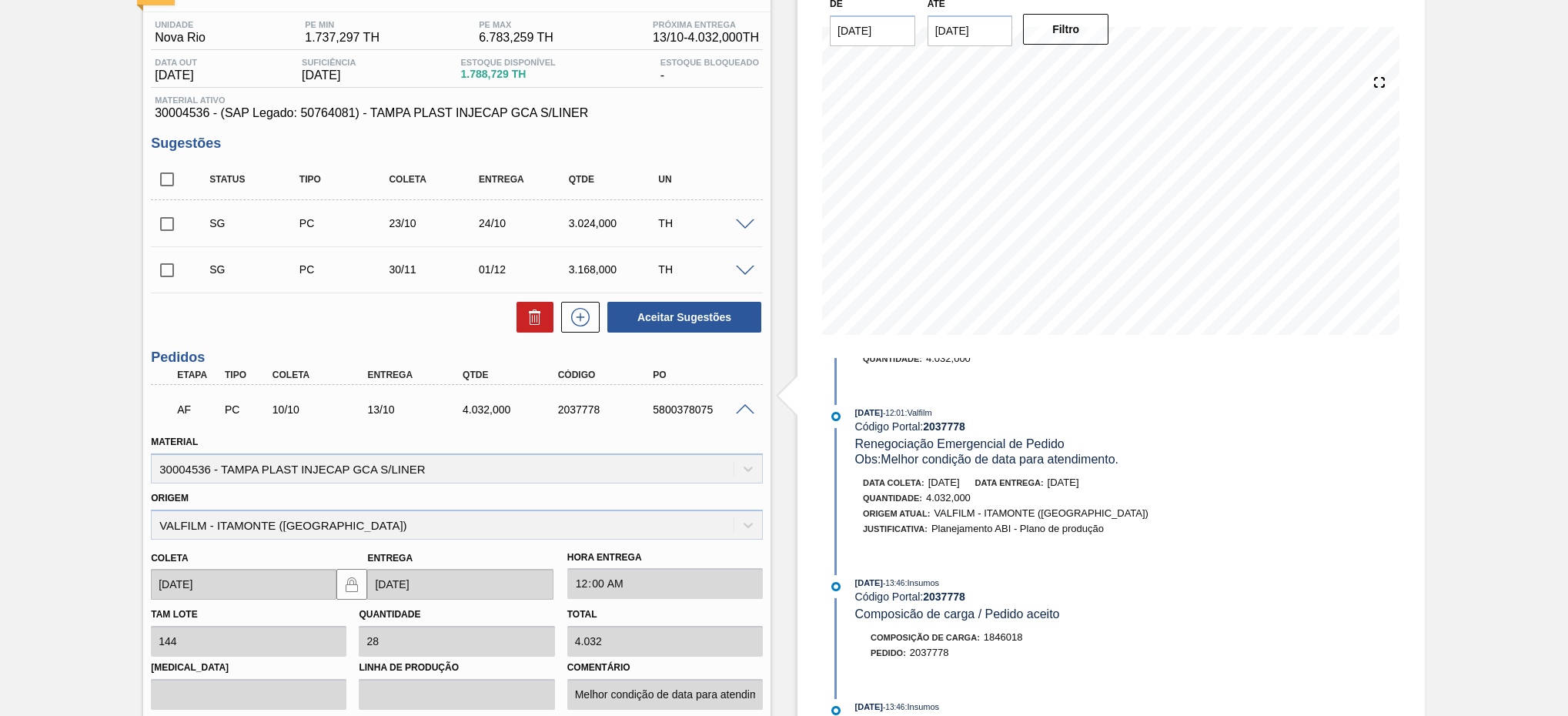
click at [973, 620] on span "Composicão de carga / Pedido aceito" at bounding box center [957, 613] width 205 height 13
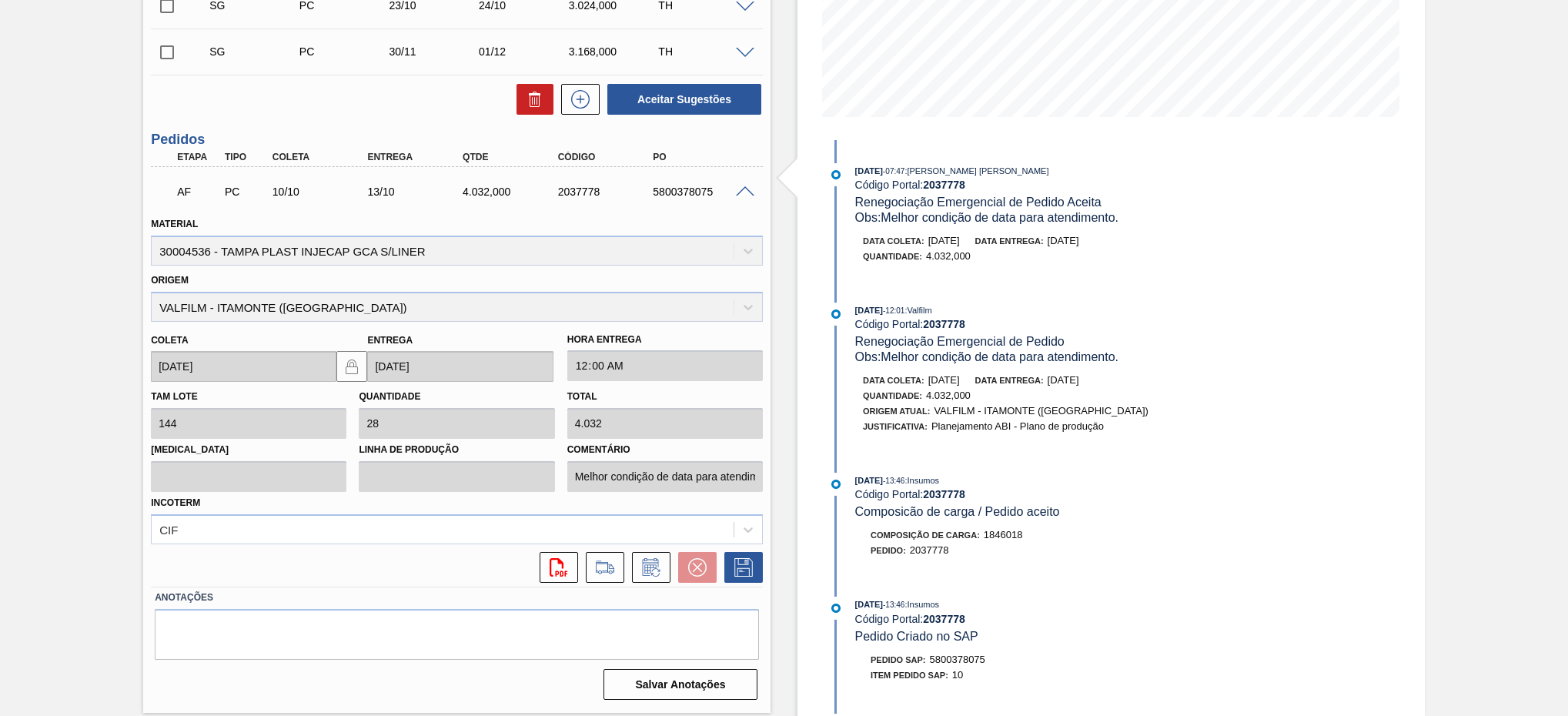
scroll to position [0, 0]
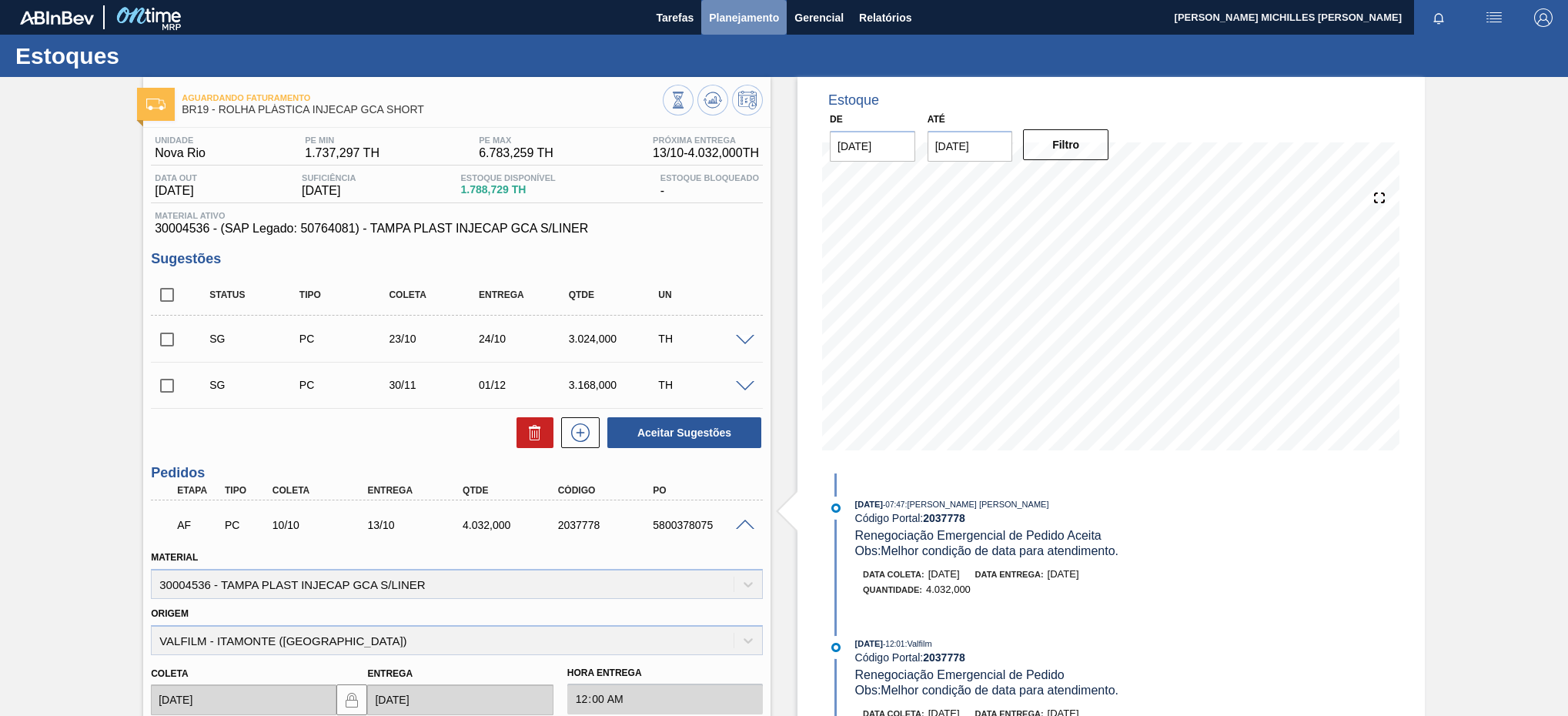
click at [769, 16] on span "Planejamento" at bounding box center [744, 17] width 70 height 18
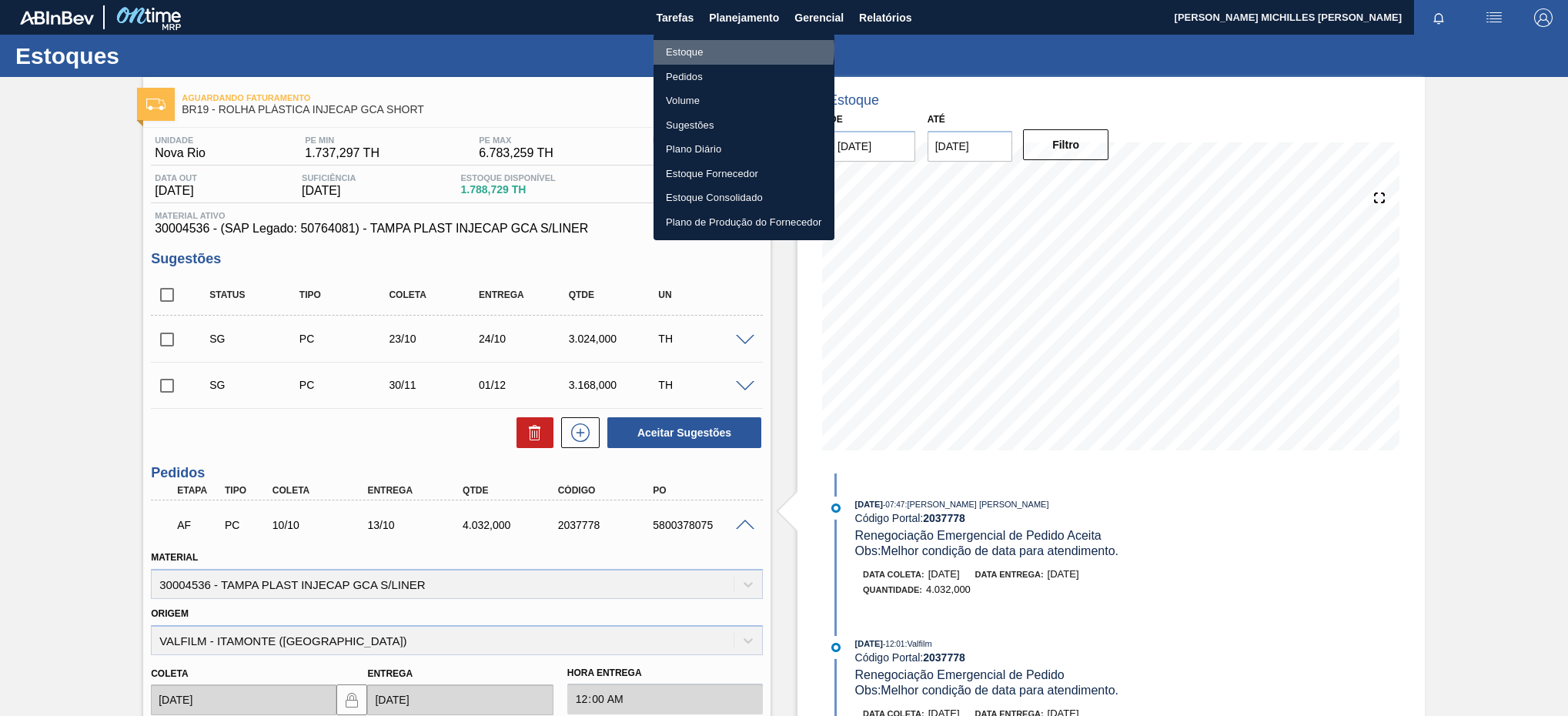
click at [741, 49] on li "Estoque" at bounding box center [744, 51] width 181 height 24
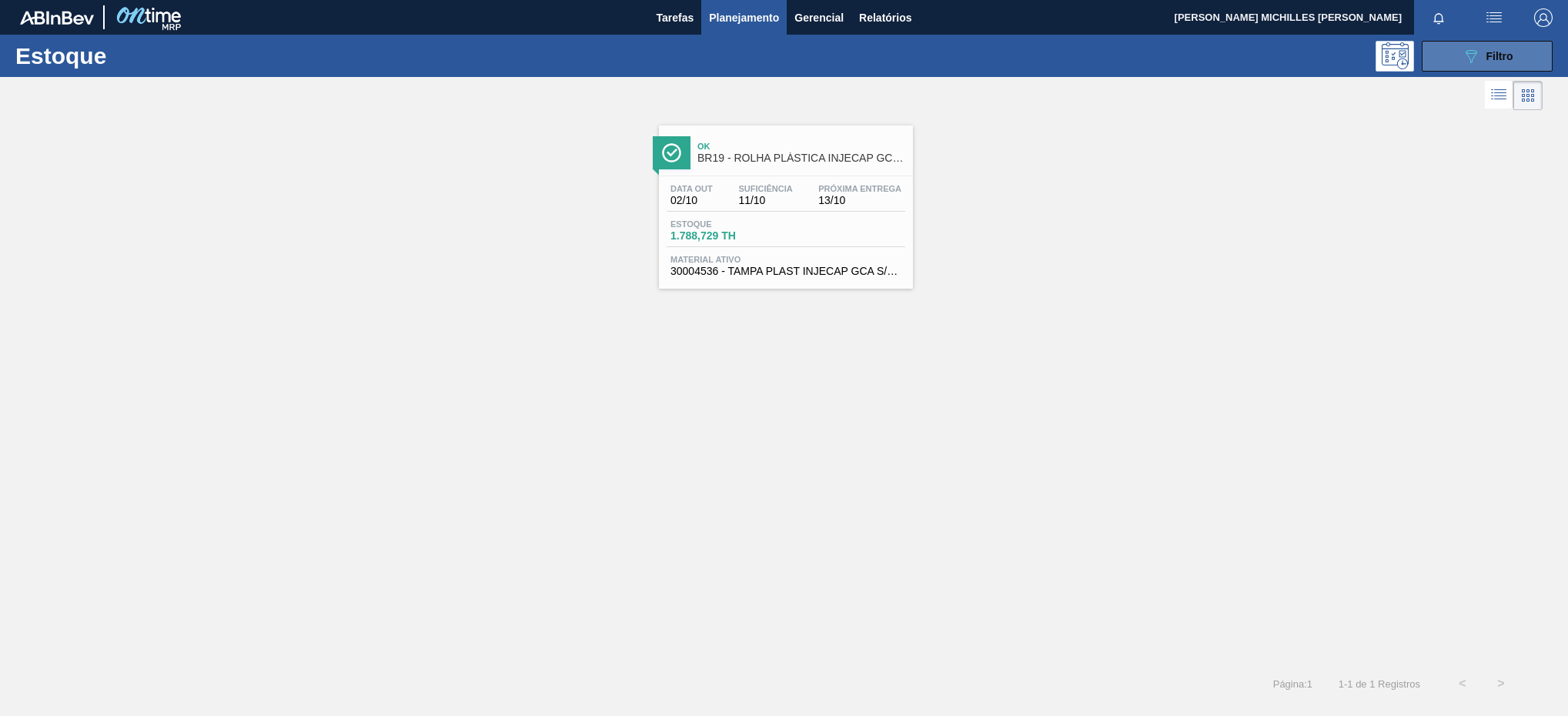
click at [1446, 65] on button "089F7B8B-B2A5-4AFE-B5C0-19BA573D28AC Filtro" at bounding box center [1487, 56] width 131 height 31
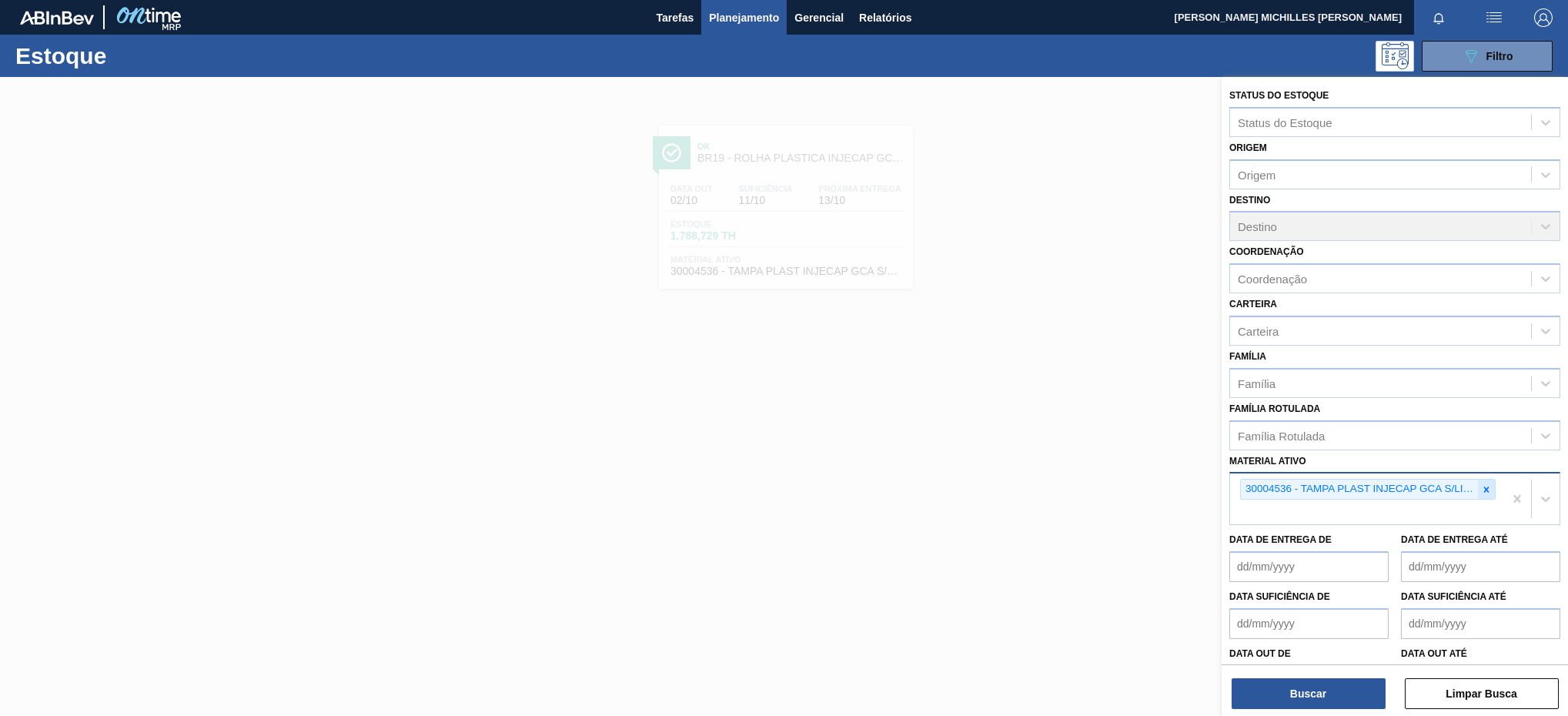
click at [1491, 493] on div at bounding box center [1486, 490] width 16 height 19
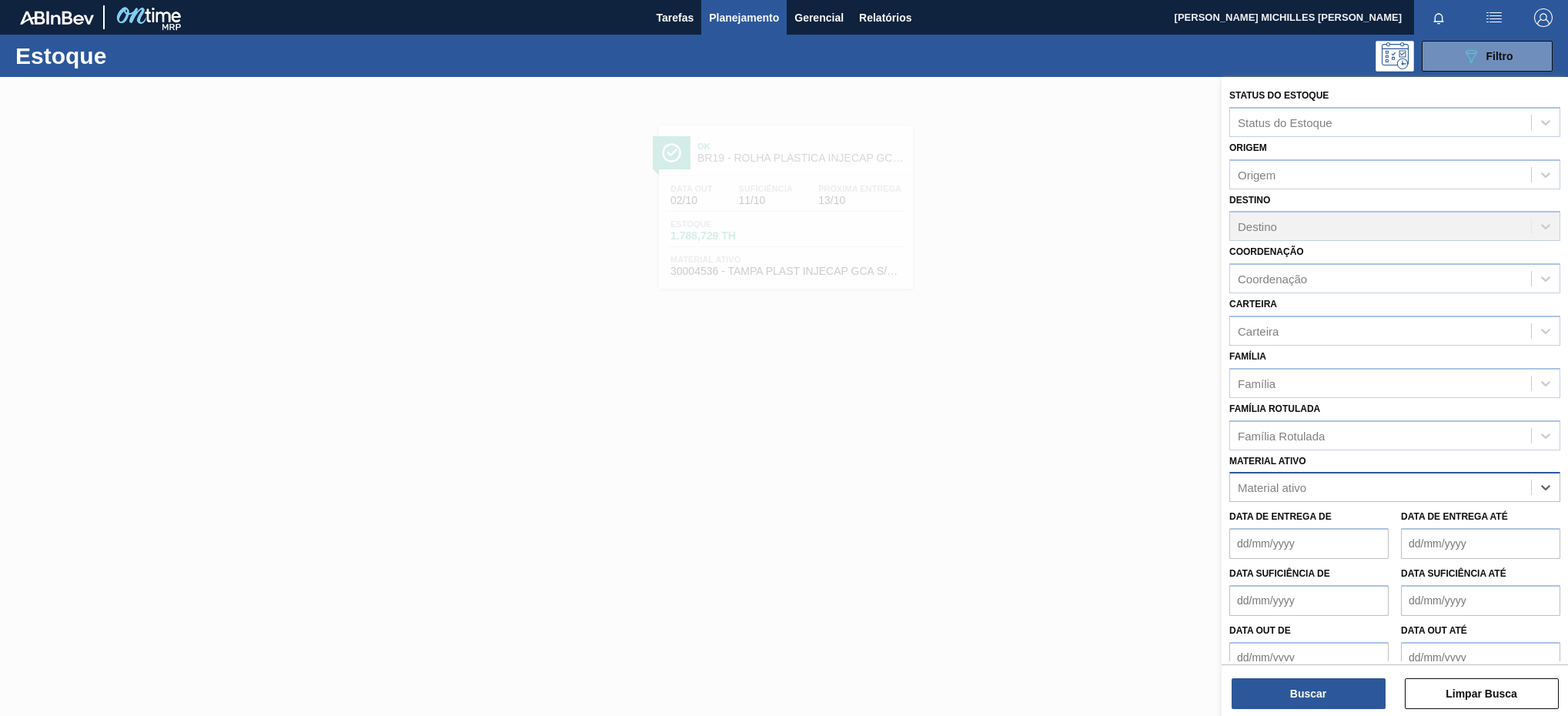
paste ativo "30003608"
type ativo "30003608"
click at [1409, 528] on div "30003608 - FILME CONTRATIL;PET;LISO;460MM;PISTA 50" at bounding box center [1394, 525] width 331 height 28
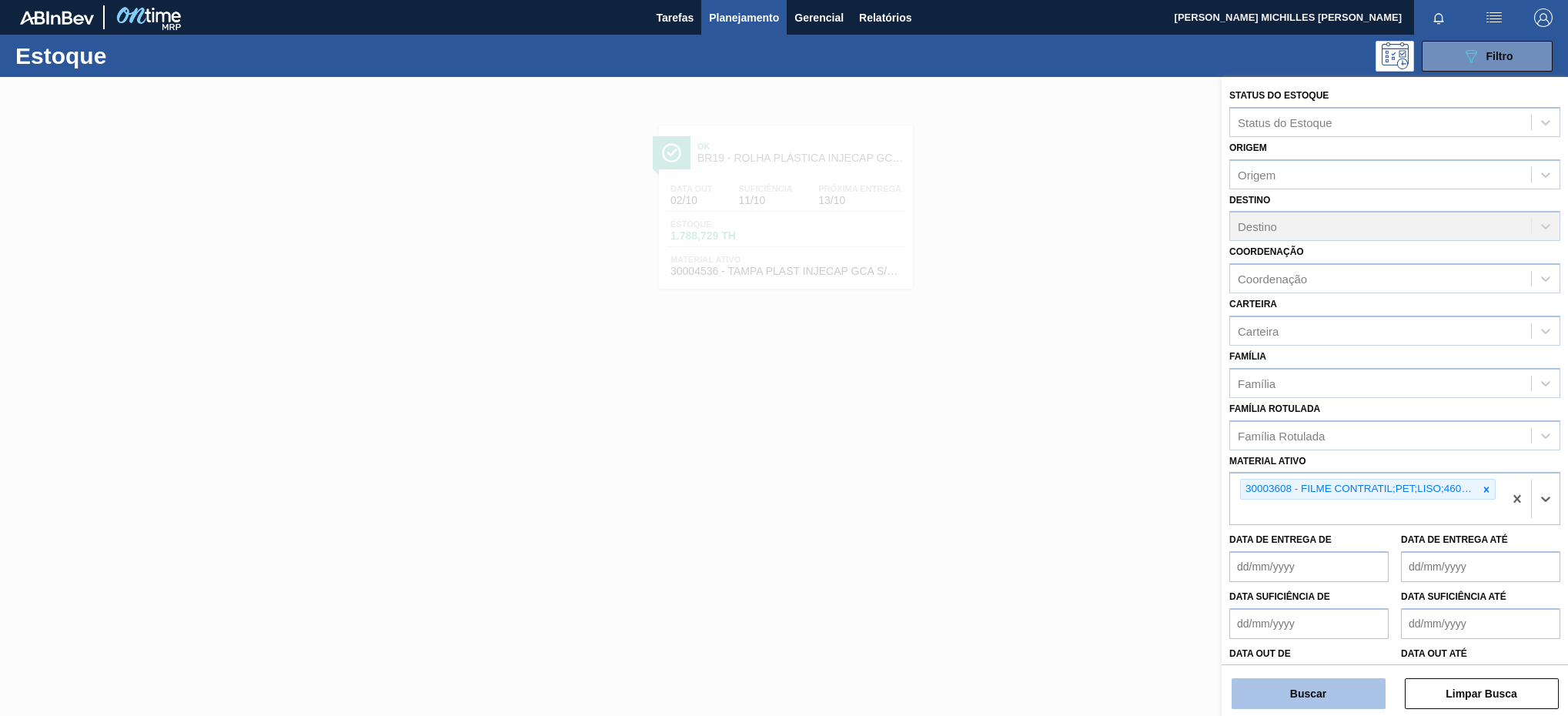
click at [1312, 692] on button "Buscar" at bounding box center [1308, 694] width 154 height 31
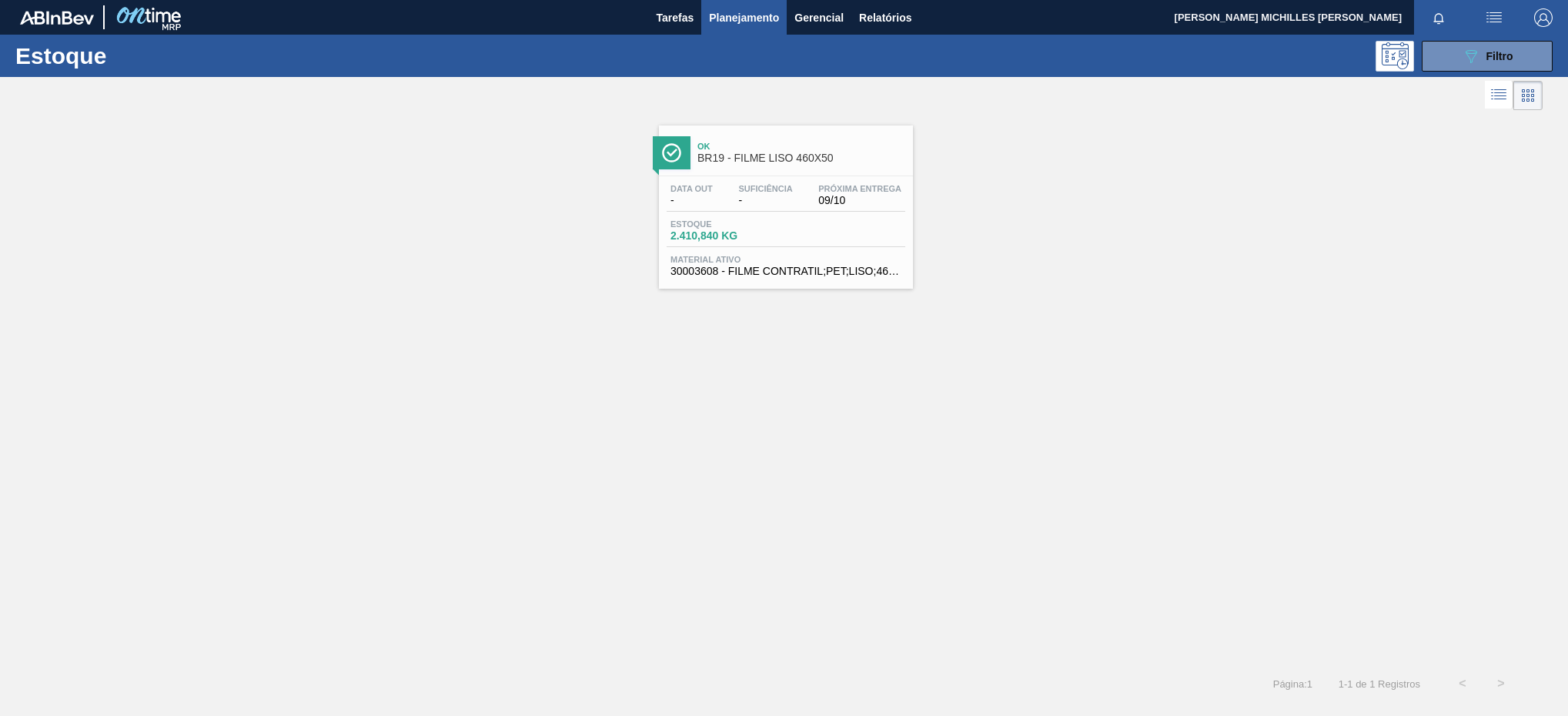
click at [834, 209] on div "Data out - Suficiência - Próxima Entrega 09/10" at bounding box center [785, 198] width 239 height 28
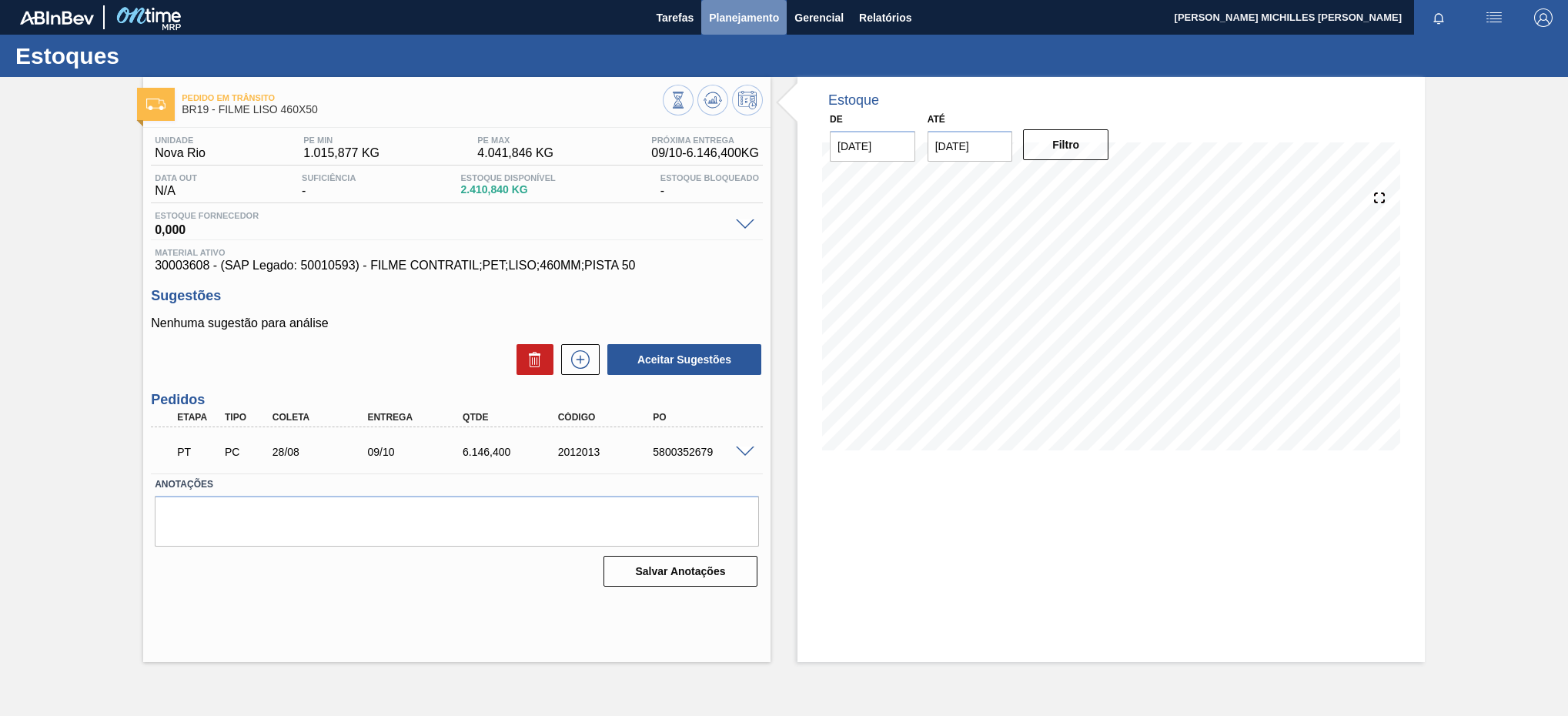
click at [769, 24] on span "Planejamento" at bounding box center [744, 17] width 70 height 18
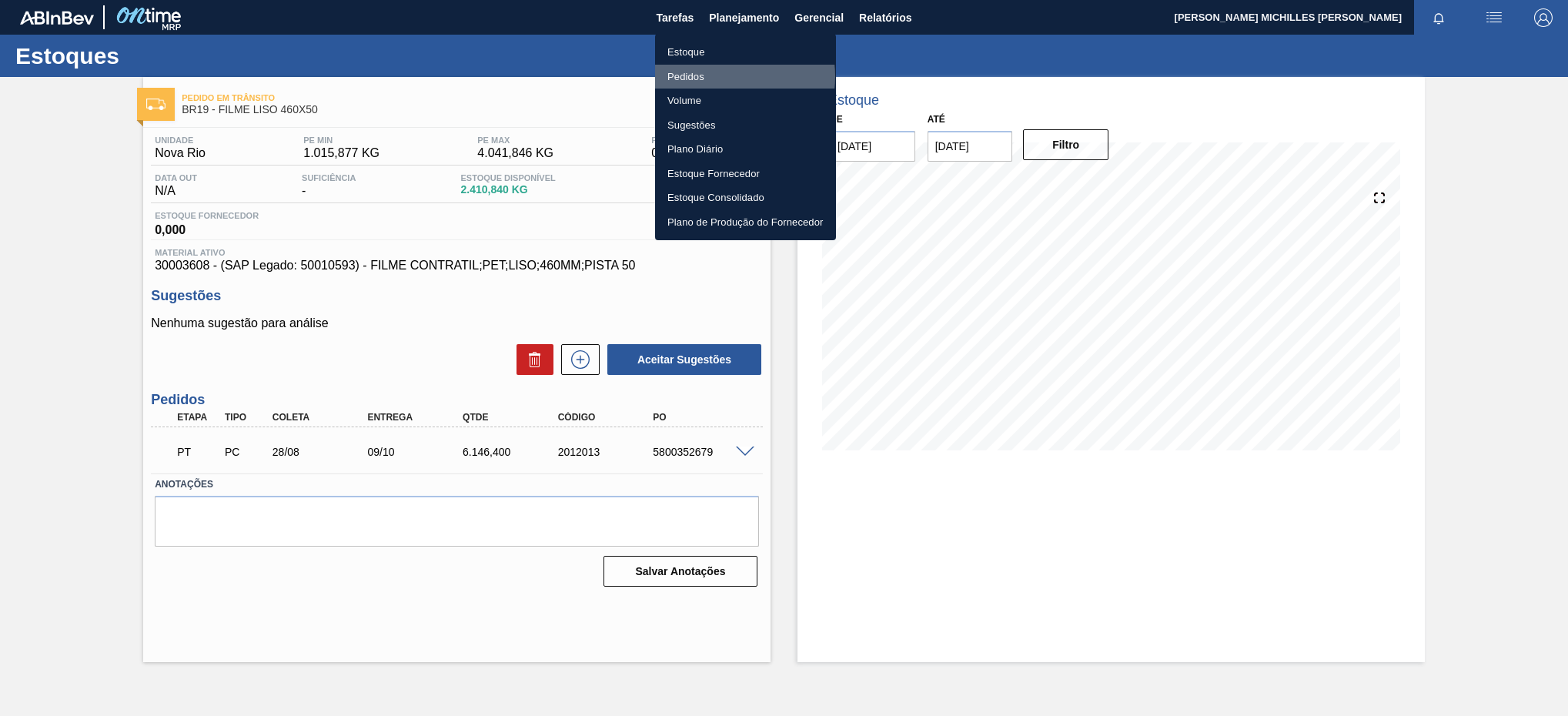
click at [726, 77] on li "Pedidos" at bounding box center [746, 77] width 181 height 24
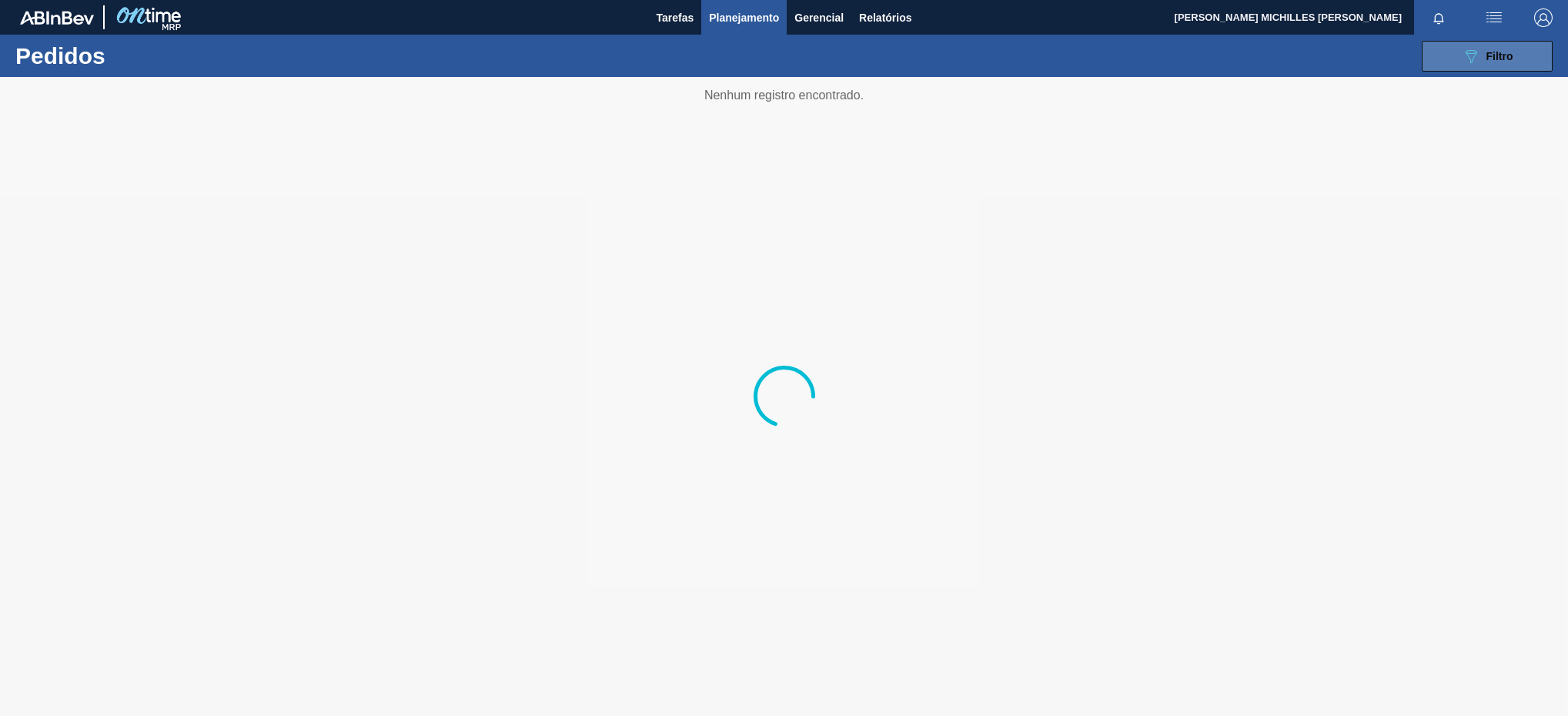
click at [1502, 54] on span "Filtro" at bounding box center [1500, 56] width 27 height 13
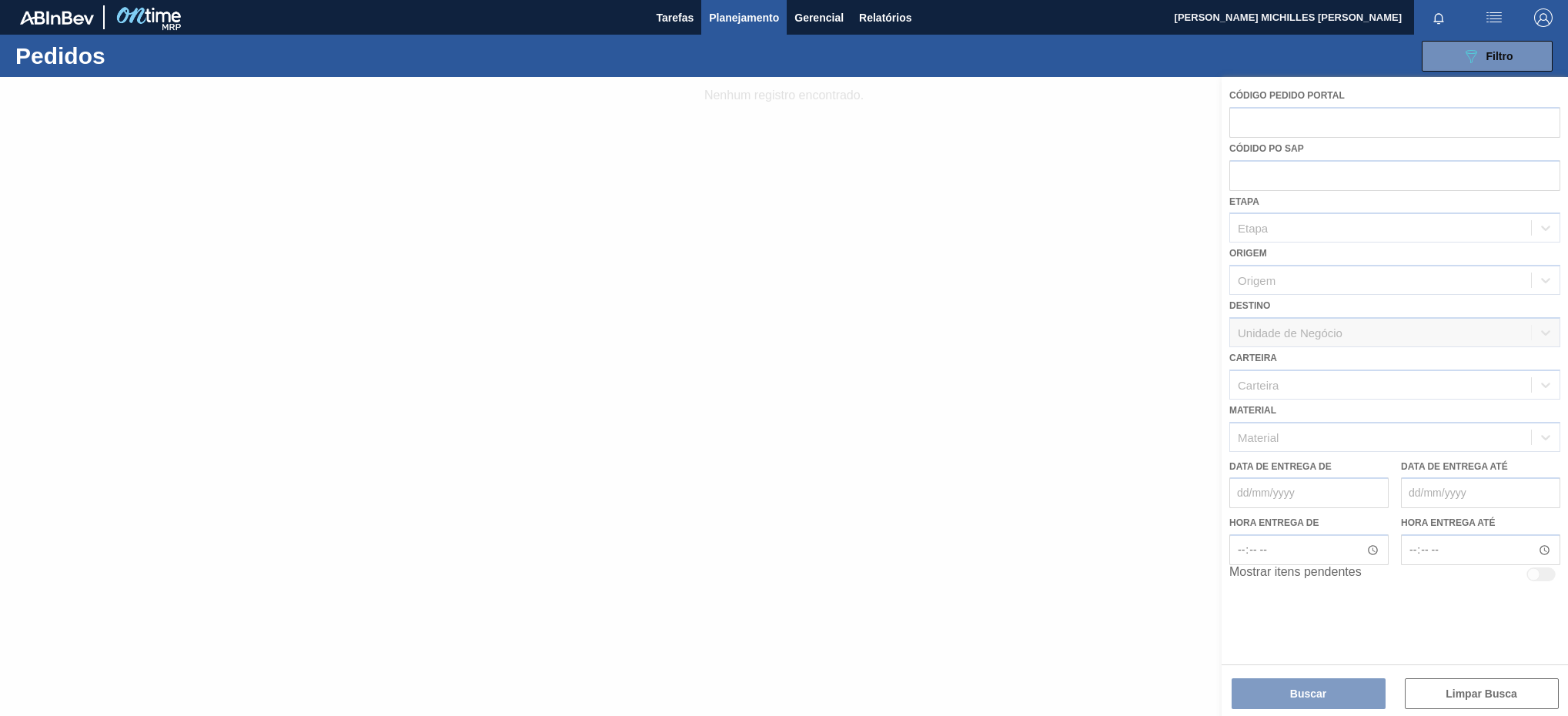
click at [1305, 439] on div at bounding box center [784, 396] width 1568 height 639
